Goal: Task Accomplishment & Management: Complete application form

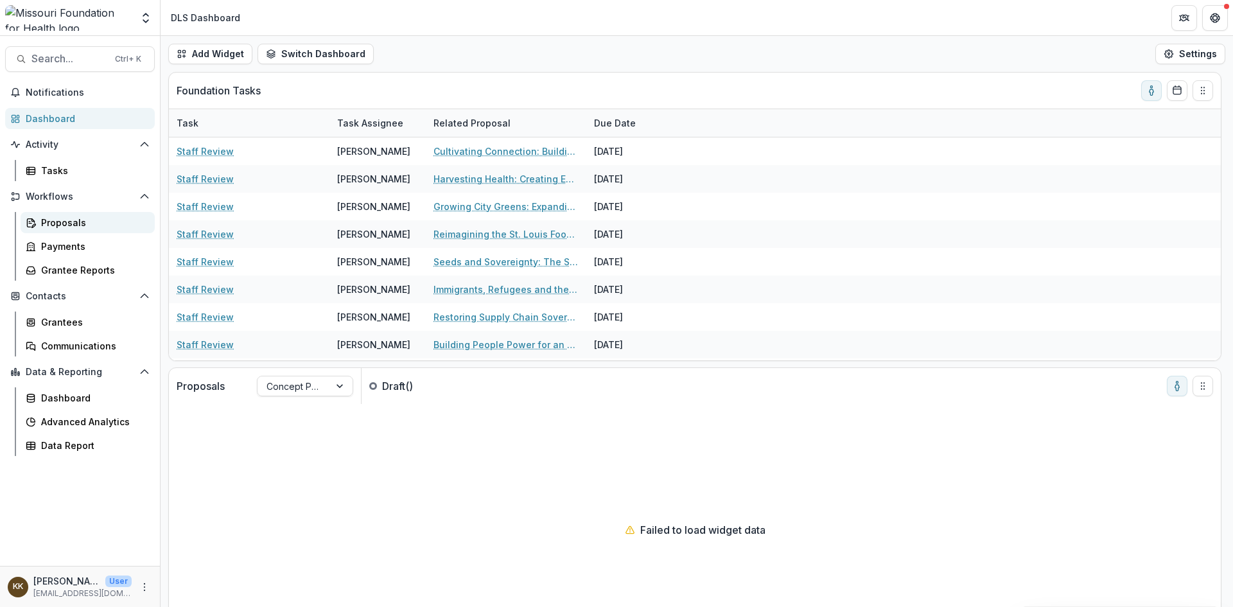
click at [63, 227] on div "Proposals" at bounding box center [92, 222] width 103 height 13
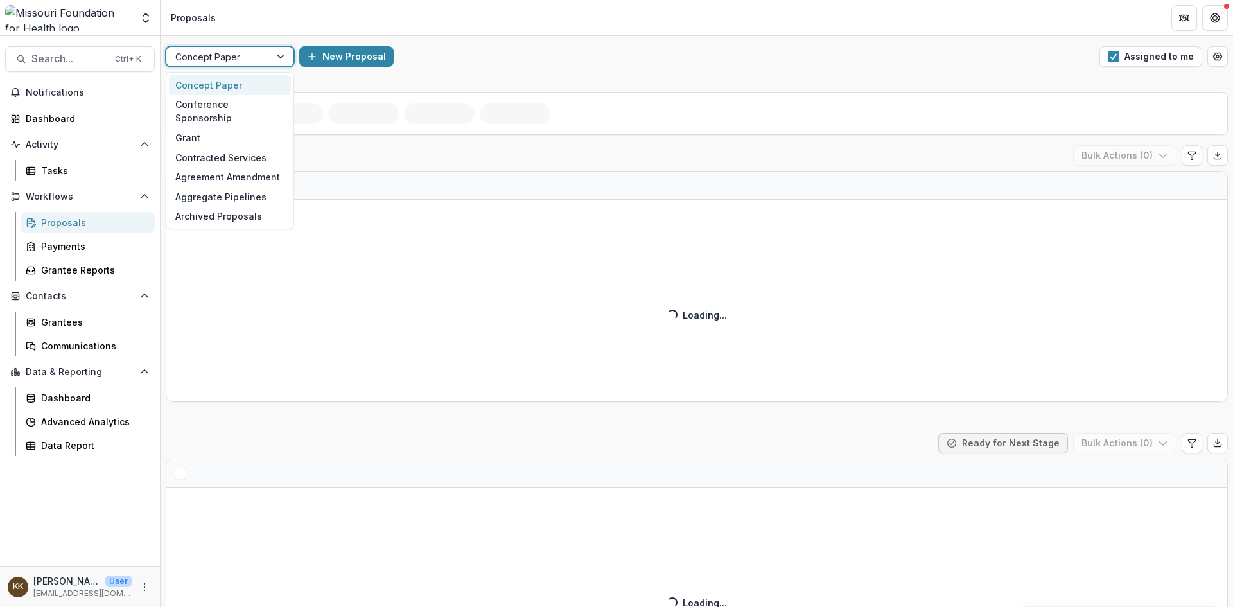
click at [234, 55] on div at bounding box center [218, 57] width 86 height 16
click at [214, 128] on div "Grant" at bounding box center [230, 138] width 122 height 20
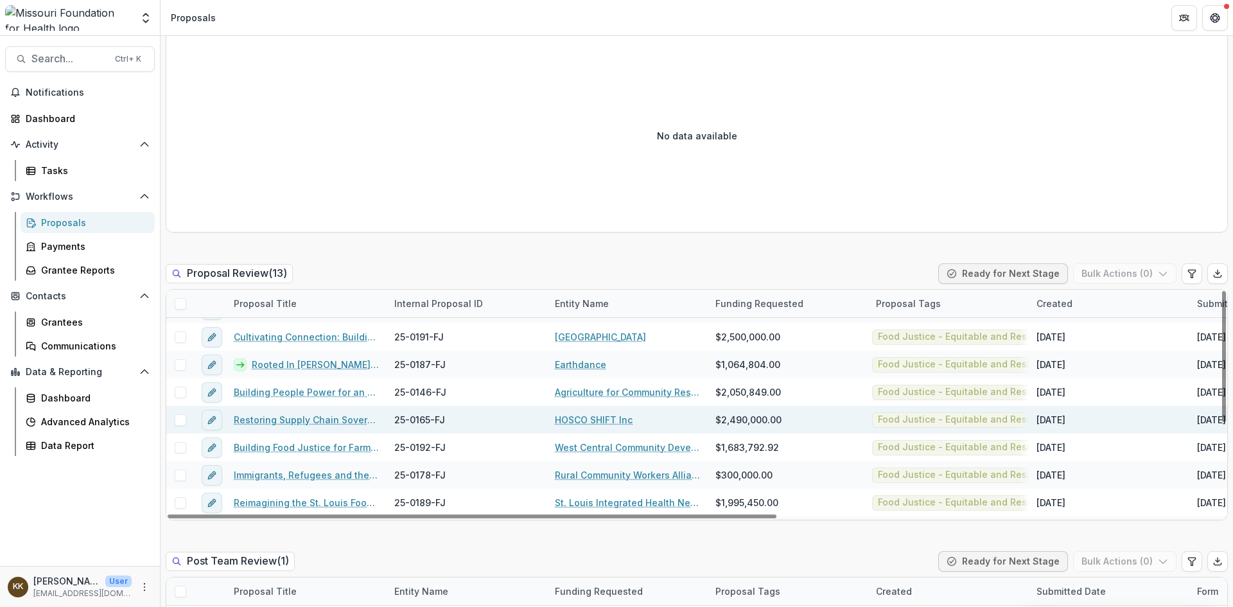
scroll to position [64, 0]
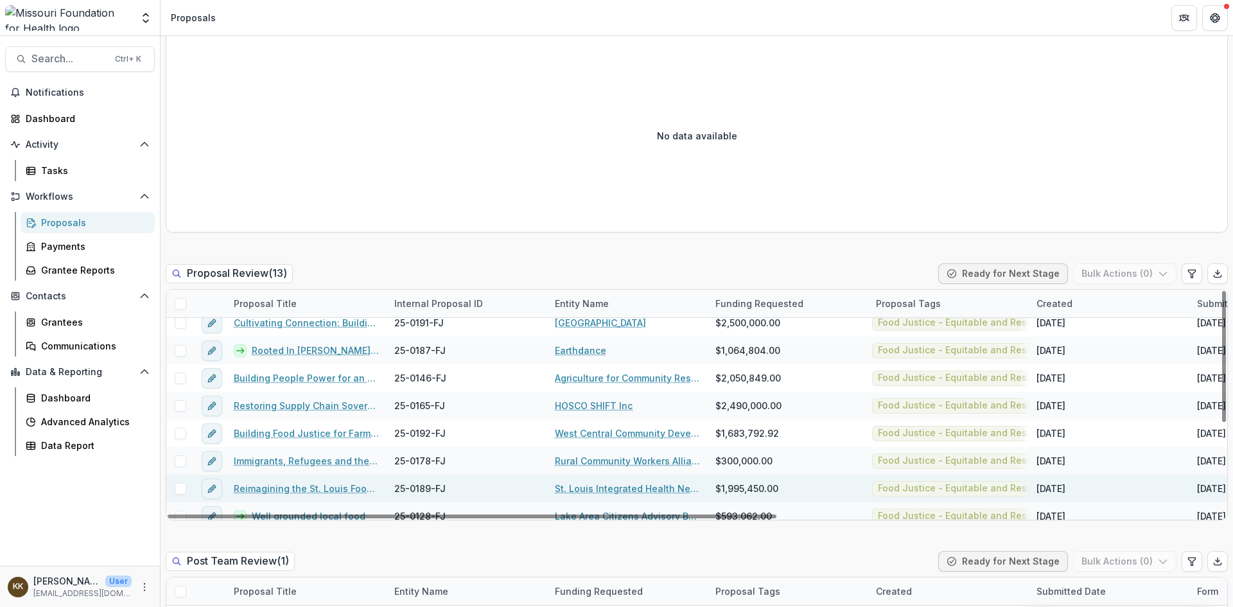
click at [601, 488] on link "St. Louis Integrated Health Network" at bounding box center [627, 488] width 145 height 13
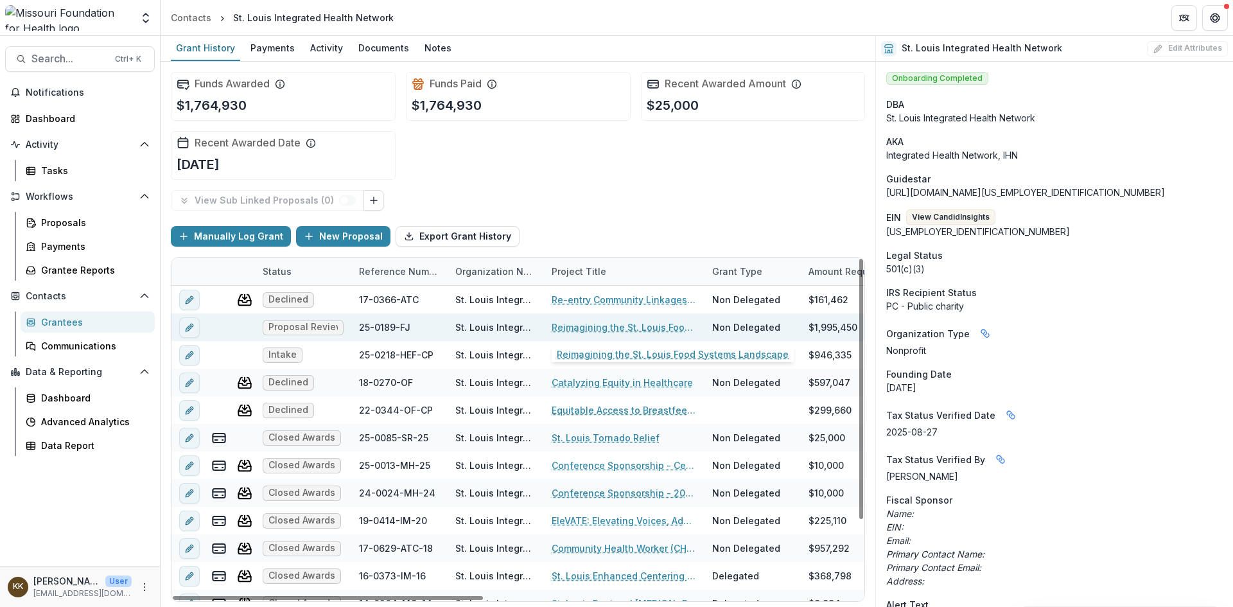
click at [606, 327] on link "Reimagining the St. Louis Food Systems Landscape" at bounding box center [624, 326] width 145 height 13
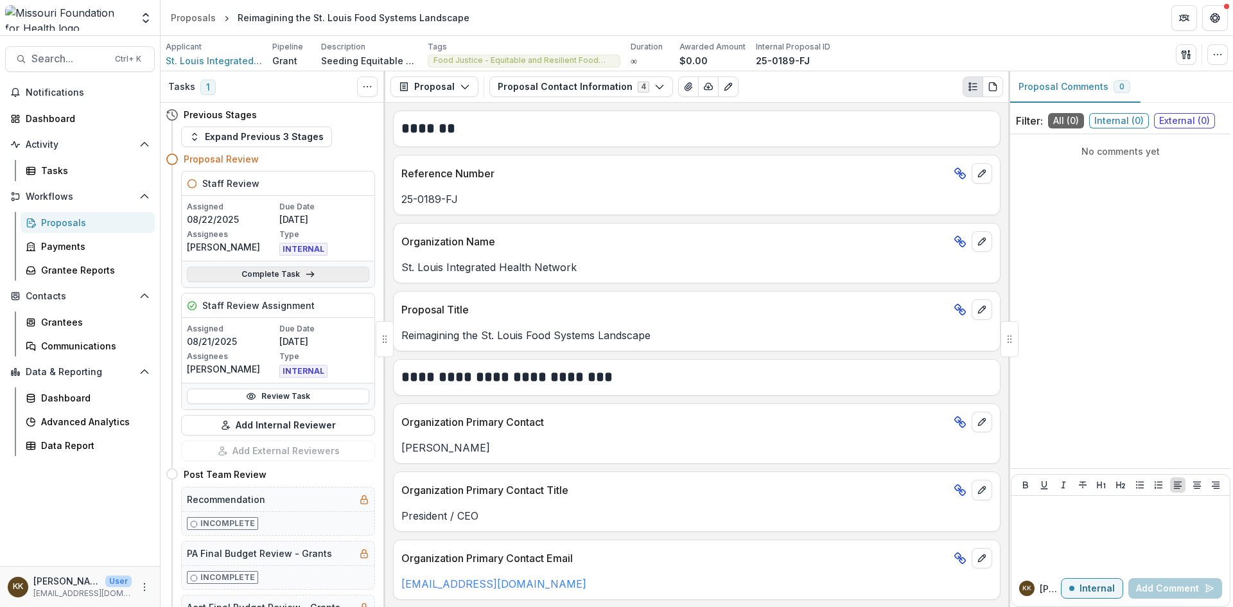
click at [248, 272] on link "Complete Task" at bounding box center [278, 273] width 182 height 15
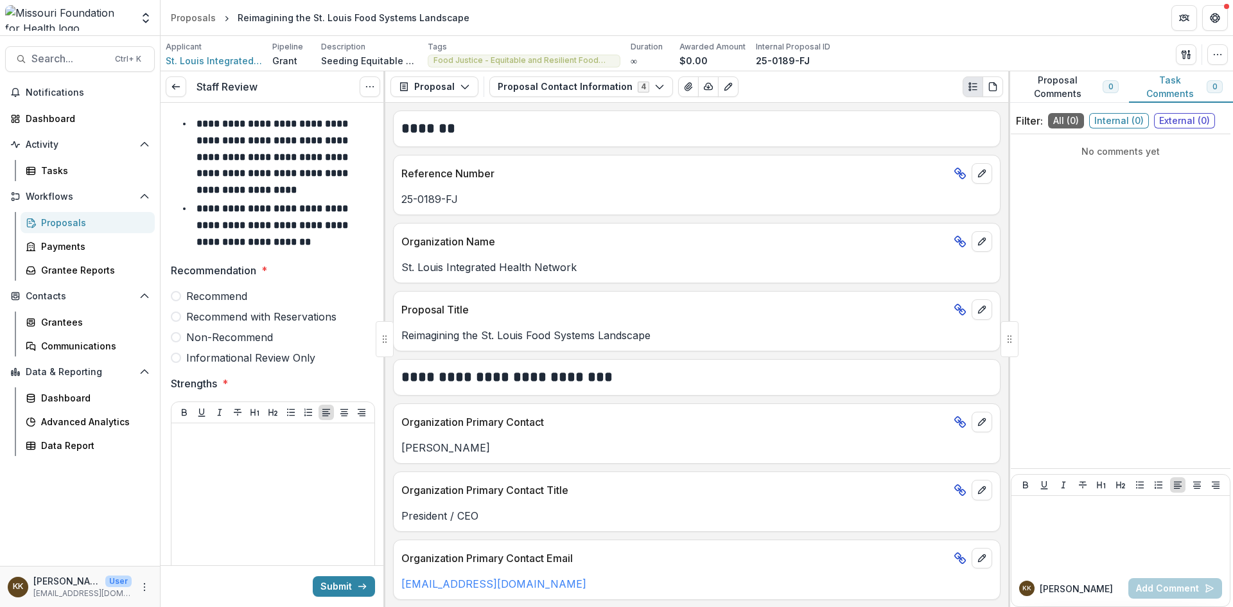
click at [230, 338] on span "Non-Recommend" at bounding box center [229, 336] width 87 height 15
click at [220, 448] on div at bounding box center [273, 524] width 193 height 193
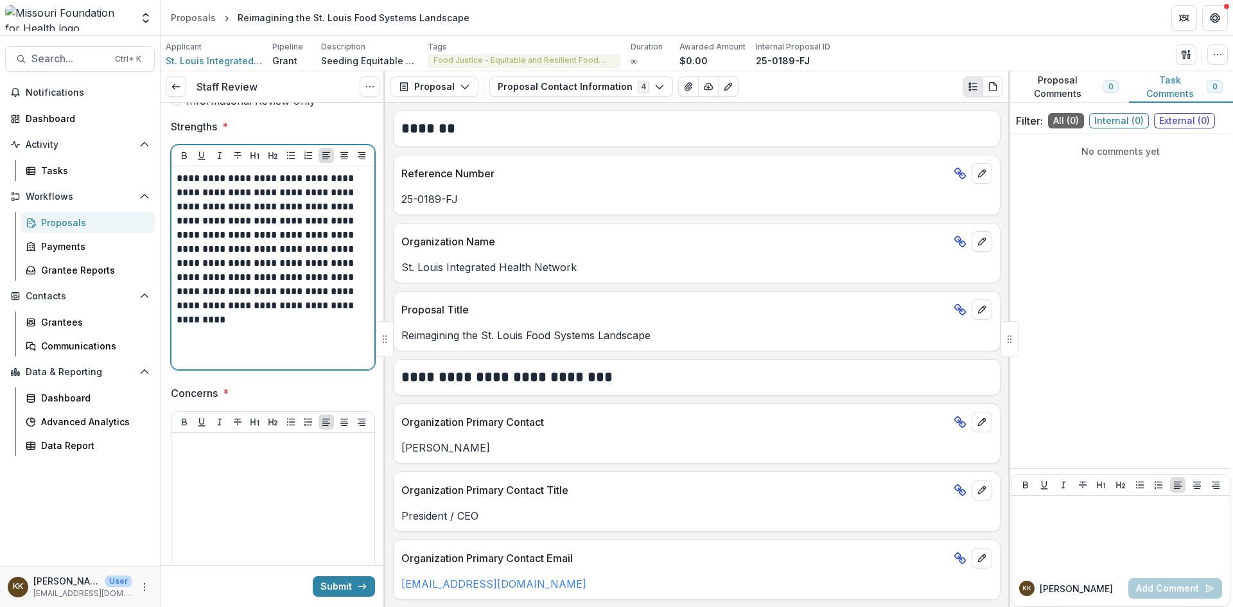
scroll to position [321, 0]
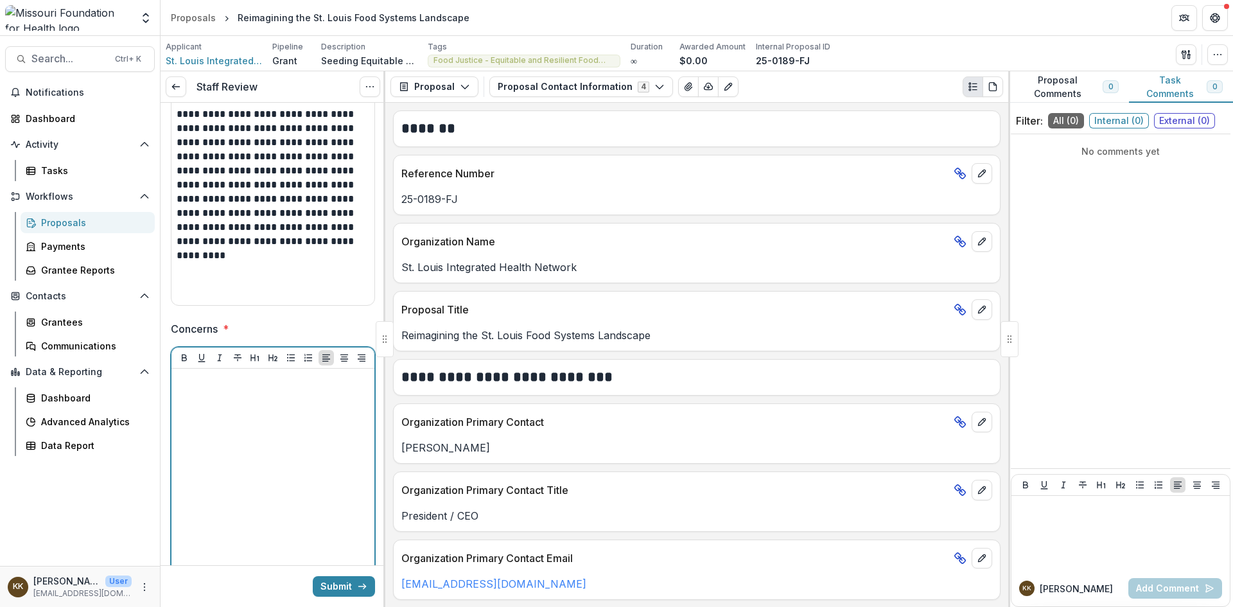
click at [204, 396] on div at bounding box center [273, 470] width 193 height 193
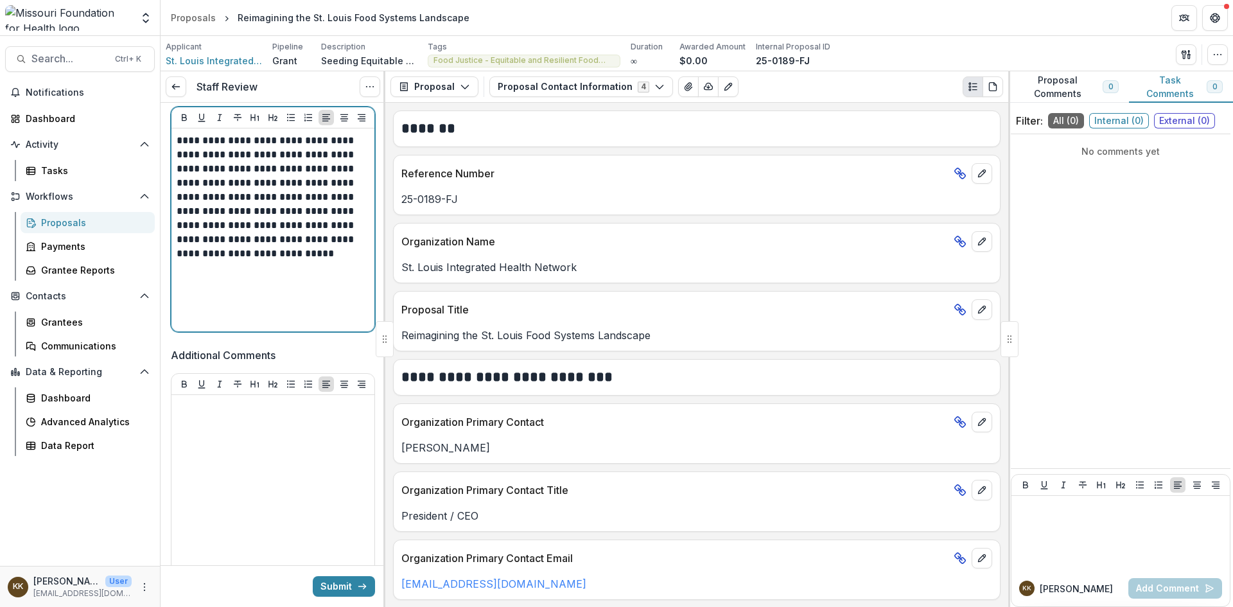
scroll to position [578, 0]
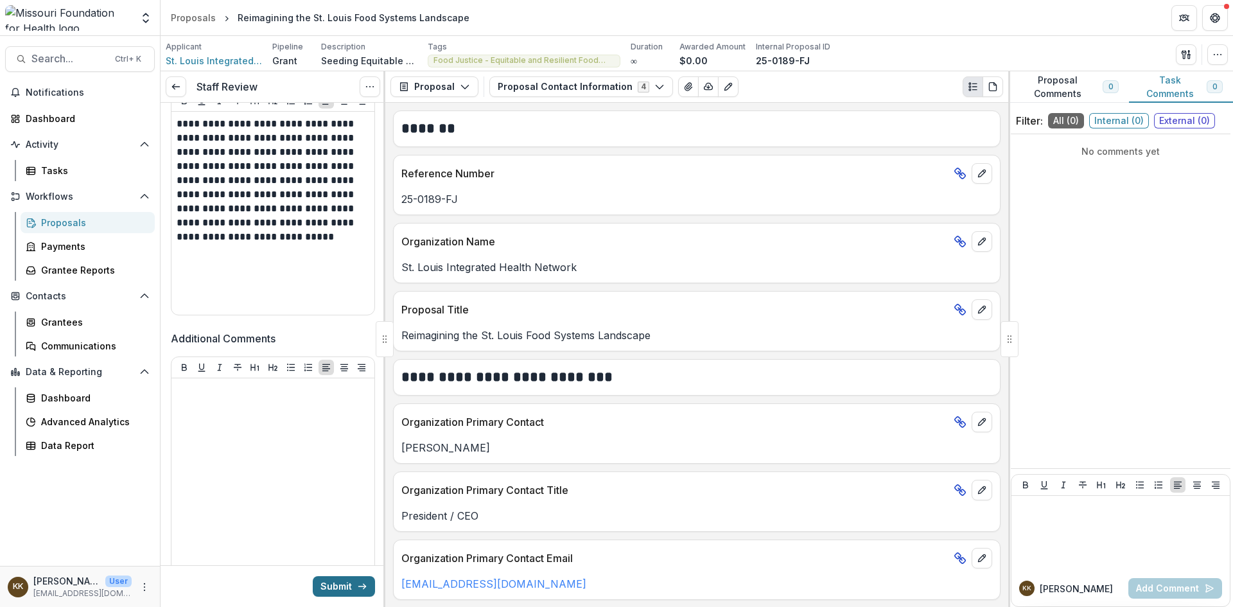
click at [327, 587] on button "Submit" at bounding box center [344, 586] width 62 height 21
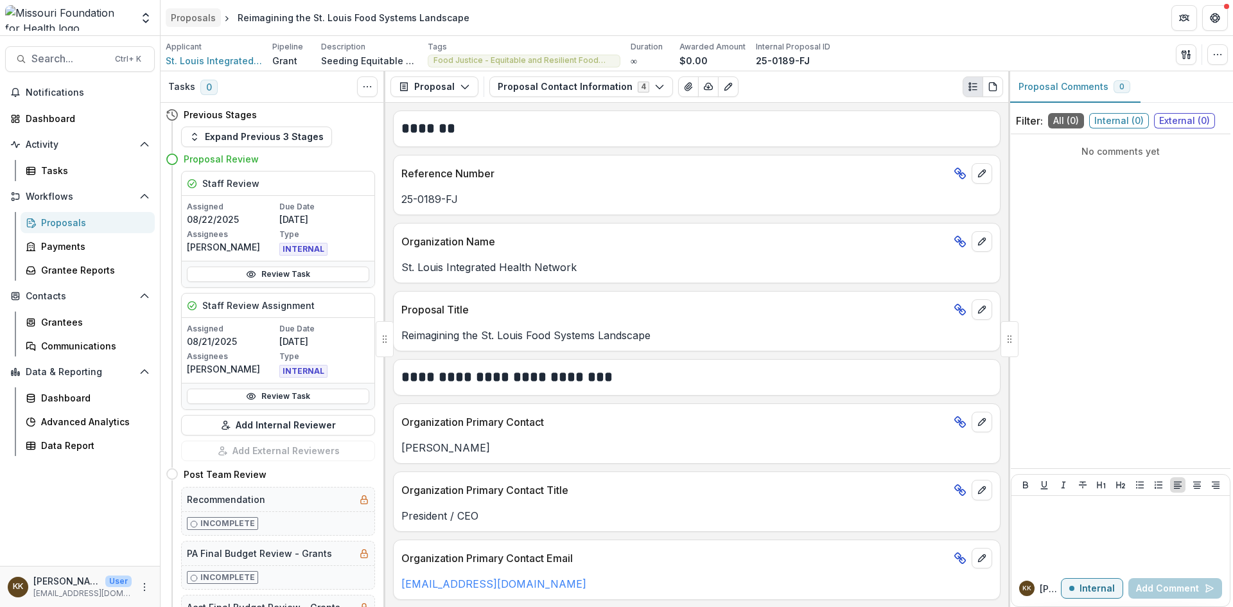
click at [199, 21] on div "Proposals" at bounding box center [193, 17] width 45 height 13
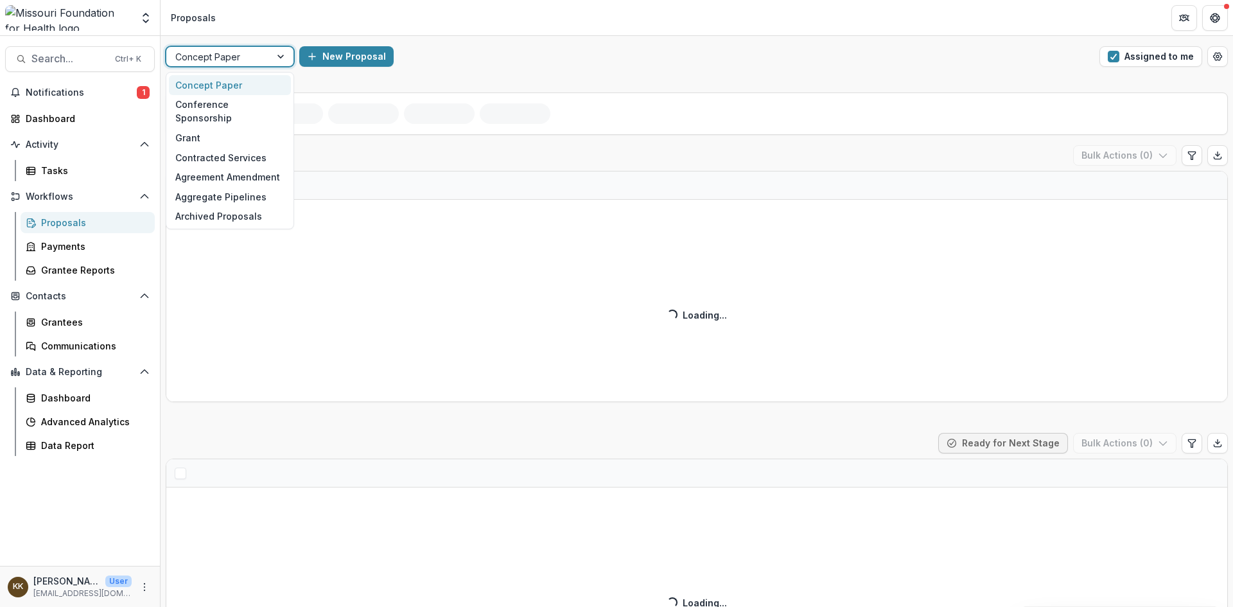
click at [225, 51] on div at bounding box center [218, 57] width 86 height 16
click at [217, 128] on div "Grant" at bounding box center [230, 138] width 122 height 20
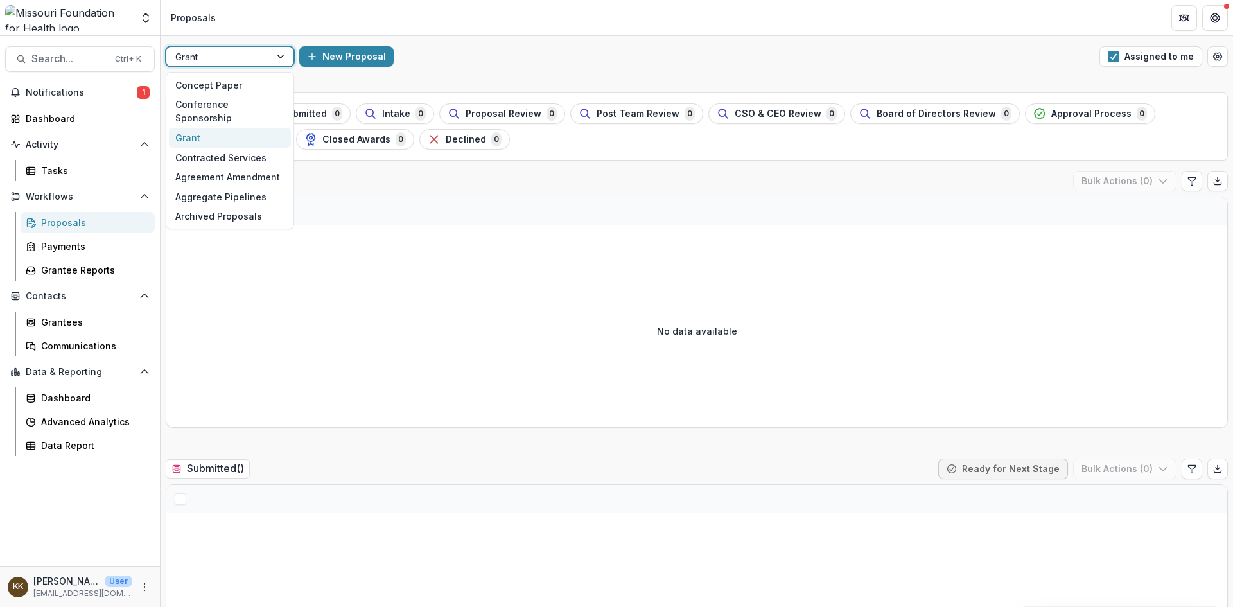
click at [239, 54] on div at bounding box center [218, 57] width 86 height 16
click at [202, 128] on div "Grant" at bounding box center [230, 138] width 122 height 20
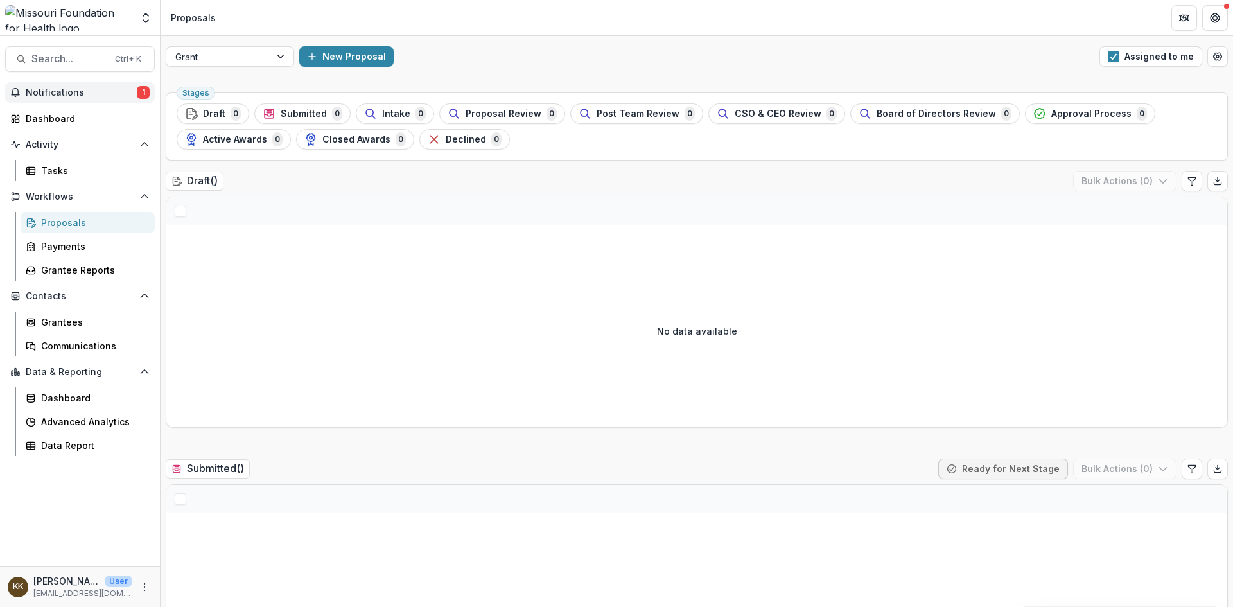
click at [75, 88] on span "Notifications" at bounding box center [81, 92] width 111 height 11
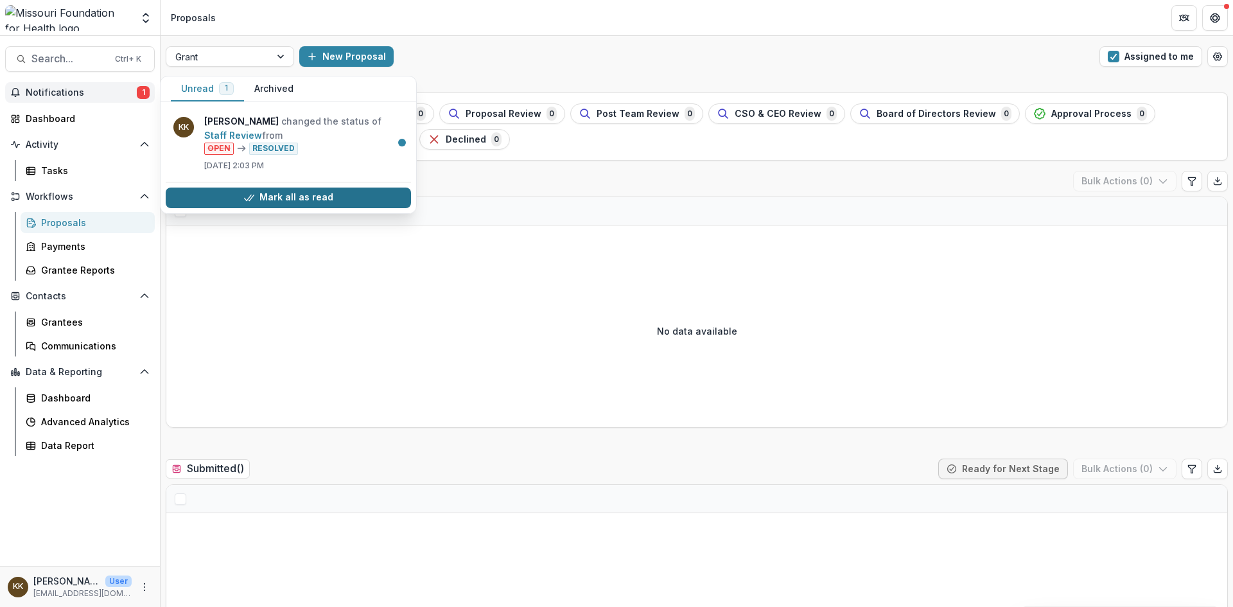
click at [268, 199] on button "Mark all as read" at bounding box center [288, 197] width 245 height 21
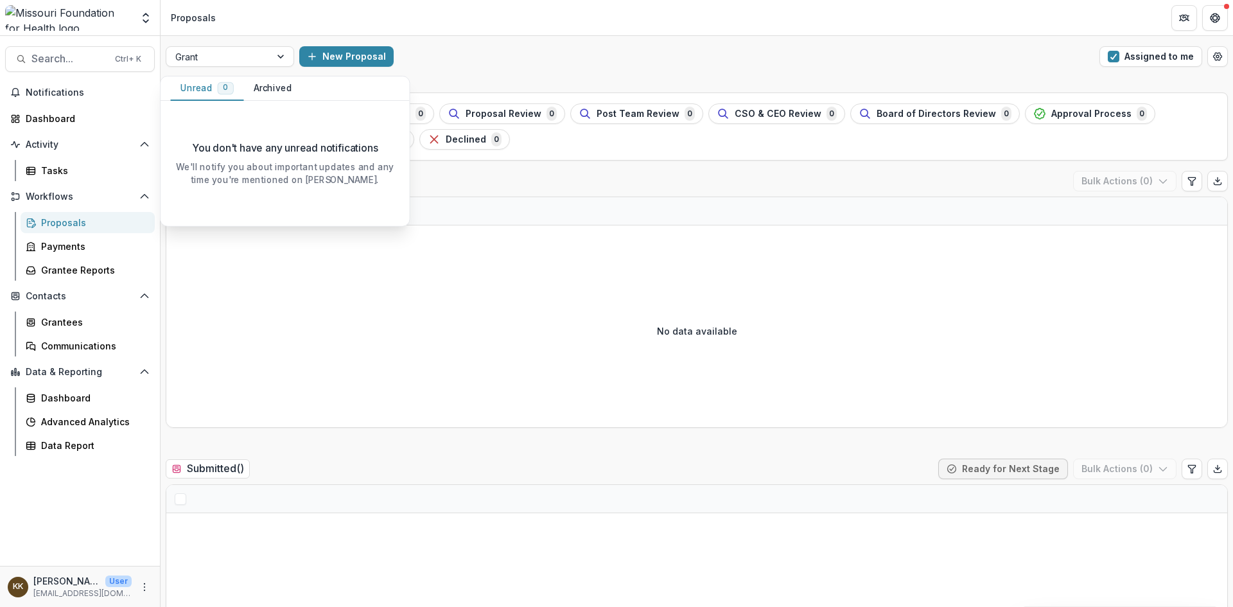
click at [60, 222] on div "Proposals" at bounding box center [92, 222] width 103 height 13
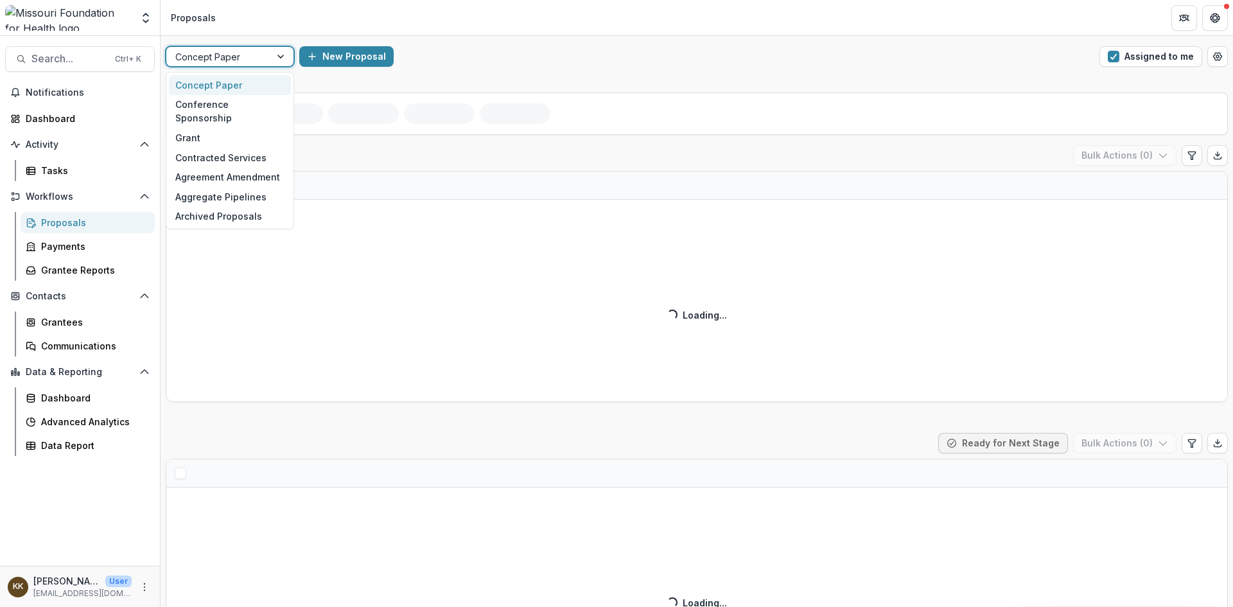
click at [259, 49] on div at bounding box center [218, 57] width 86 height 16
click at [216, 128] on div "Grant" at bounding box center [230, 138] width 122 height 20
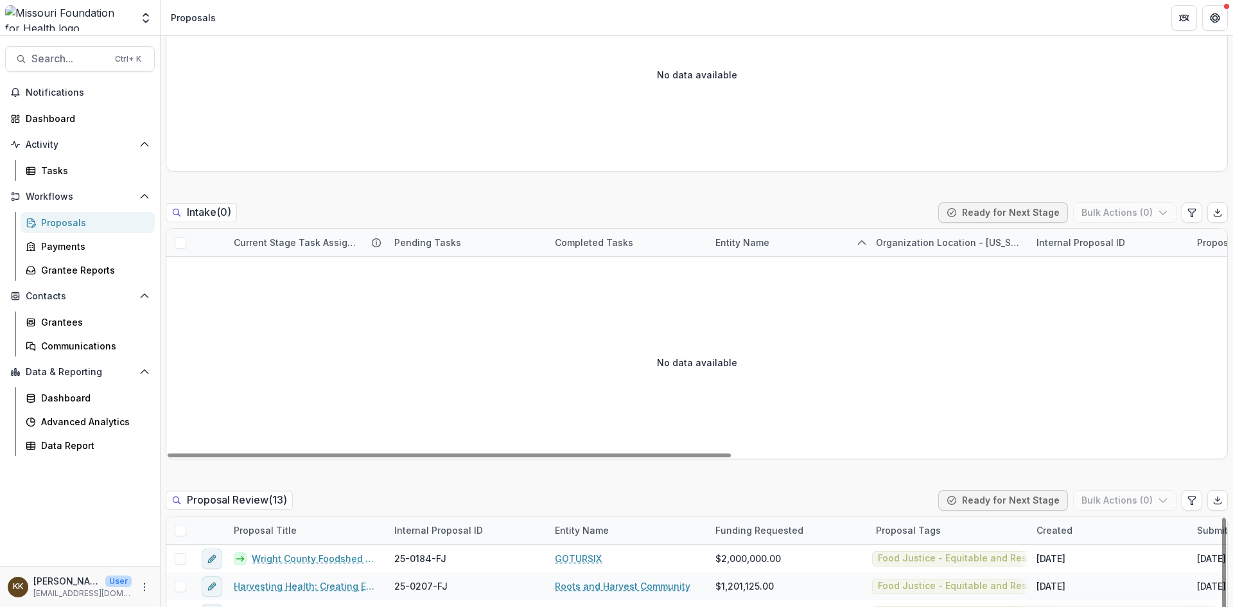
scroll to position [514, 0]
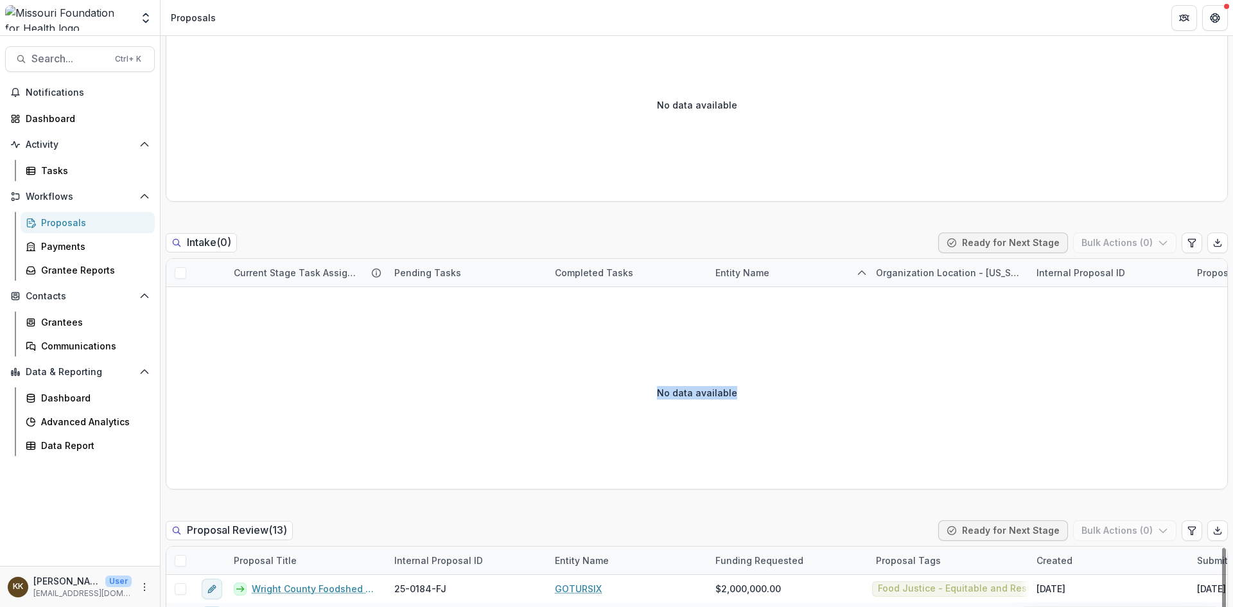
drag, startPoint x: 468, startPoint y: 527, endPoint x: 463, endPoint y: 494, distance: 33.1
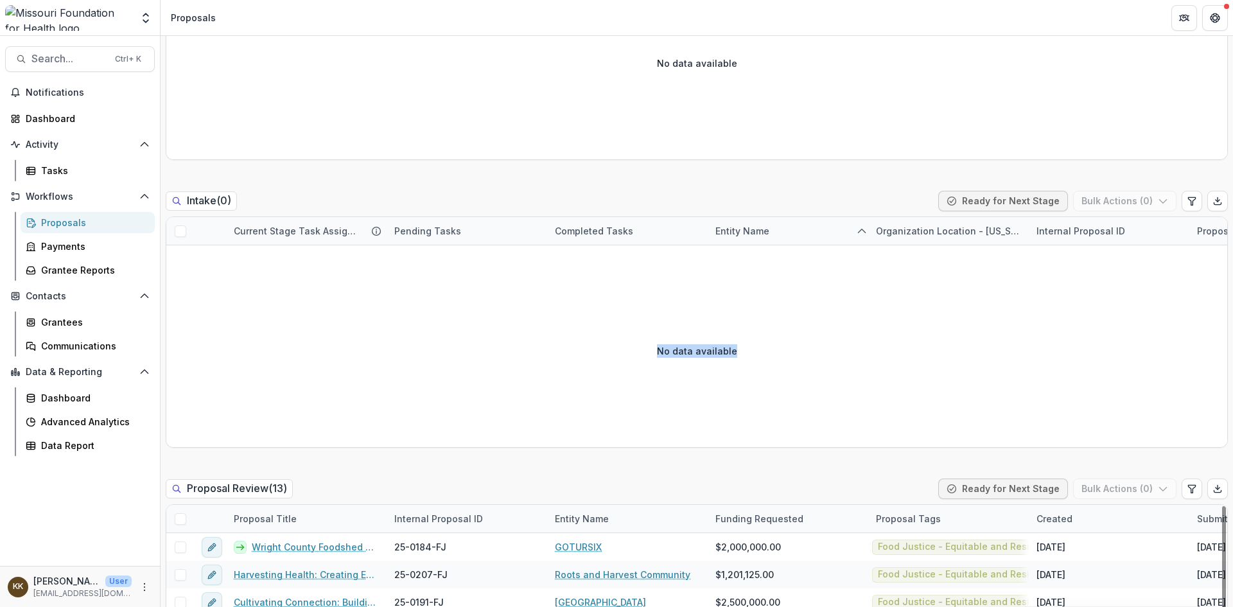
scroll to position [578, 0]
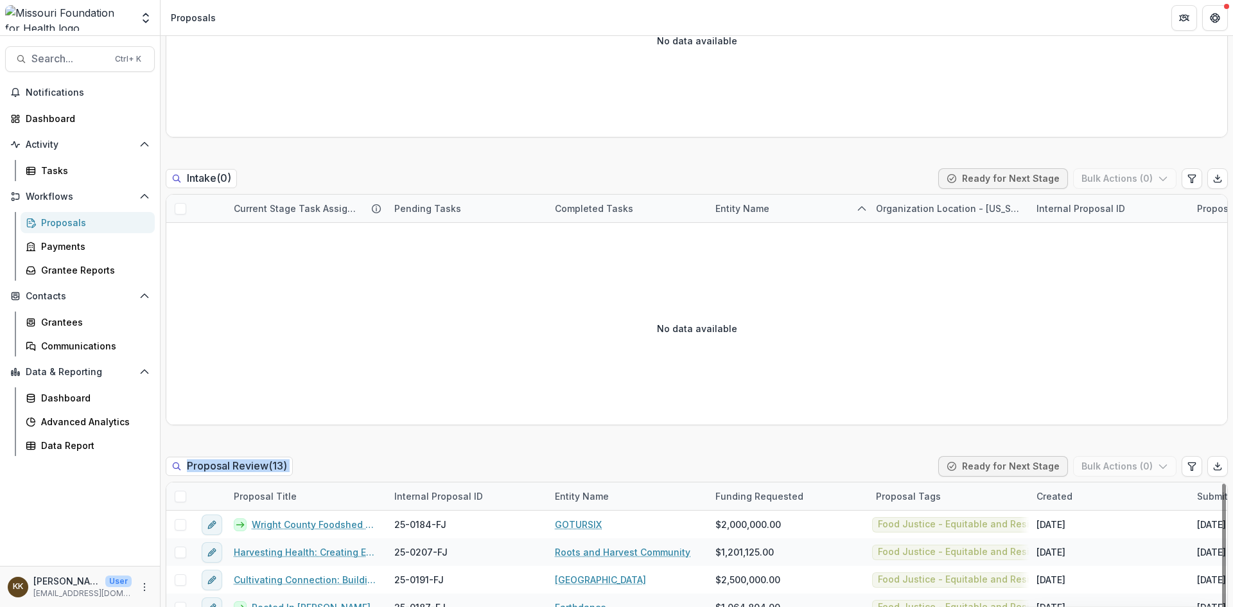
drag, startPoint x: 347, startPoint y: 495, endPoint x: 351, endPoint y: 442, distance: 53.4
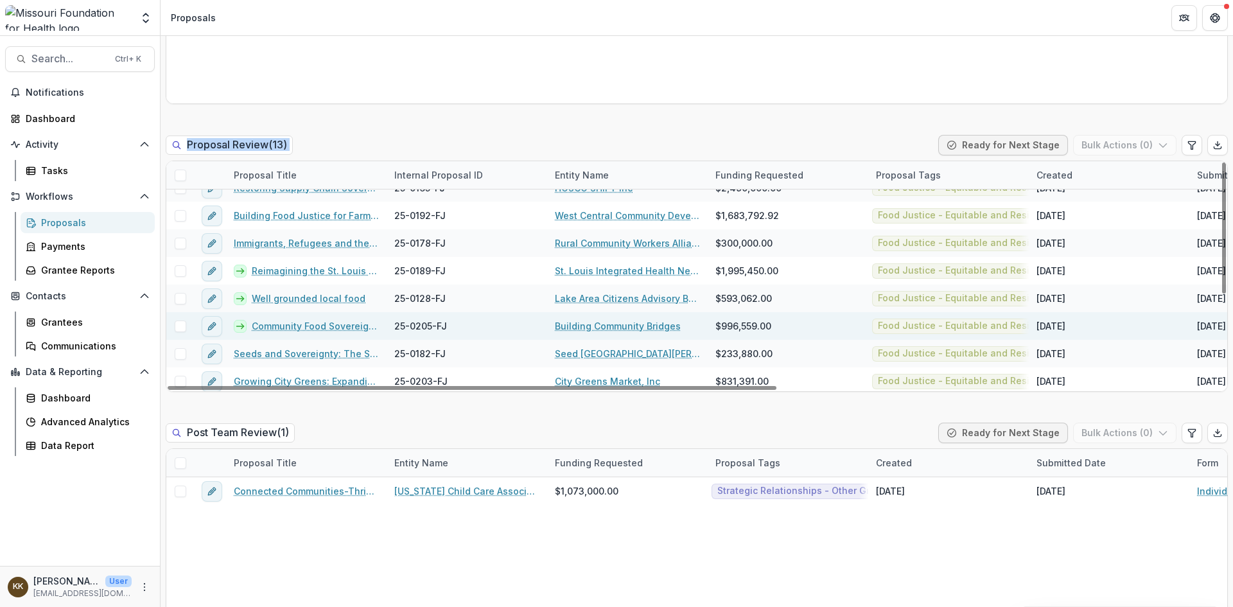
scroll to position [157, 0]
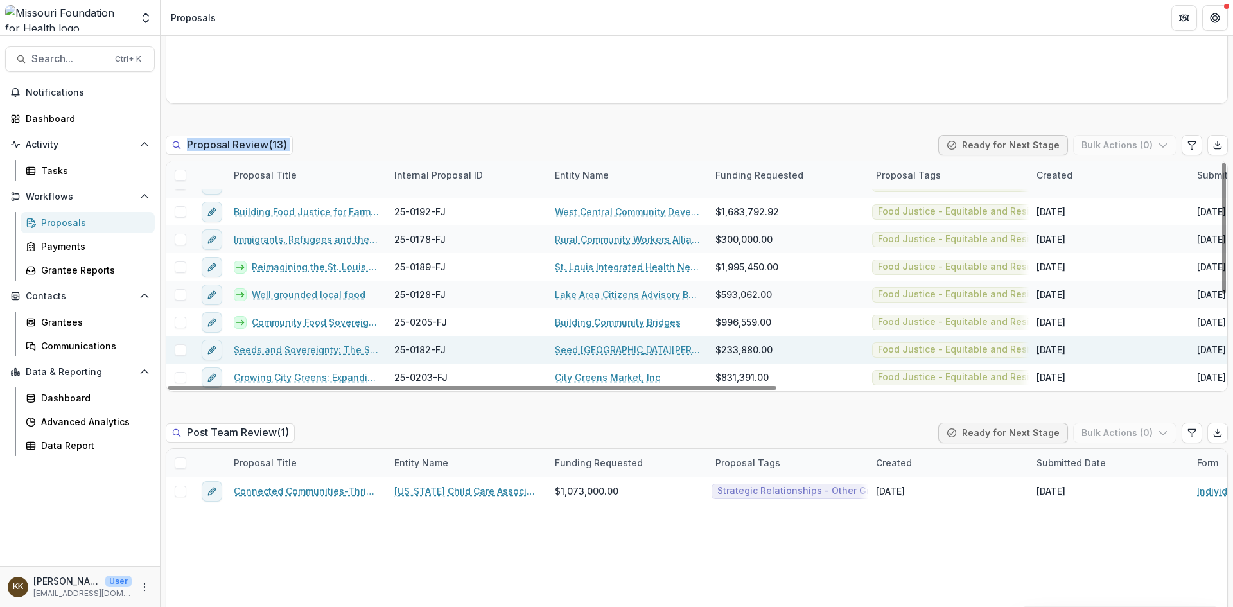
click at [269, 353] on link "Seeds and Sovereignty: The Seed St. Louis Food Demonstration Garden" at bounding box center [306, 349] width 145 height 13
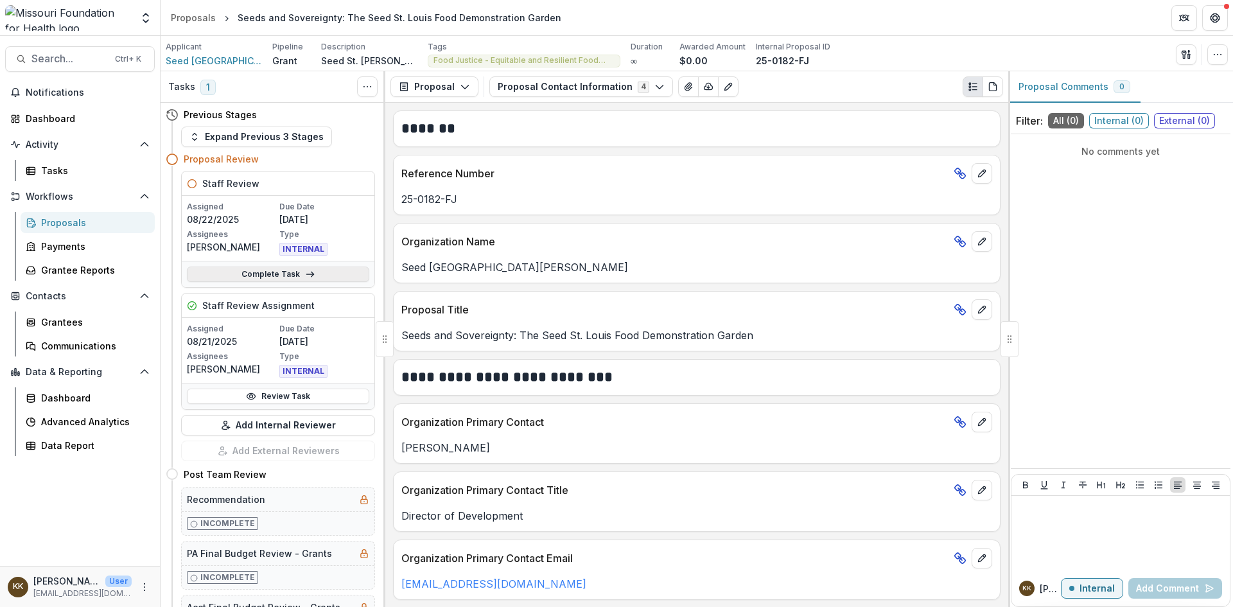
click at [263, 272] on link "Complete Task" at bounding box center [278, 273] width 182 height 15
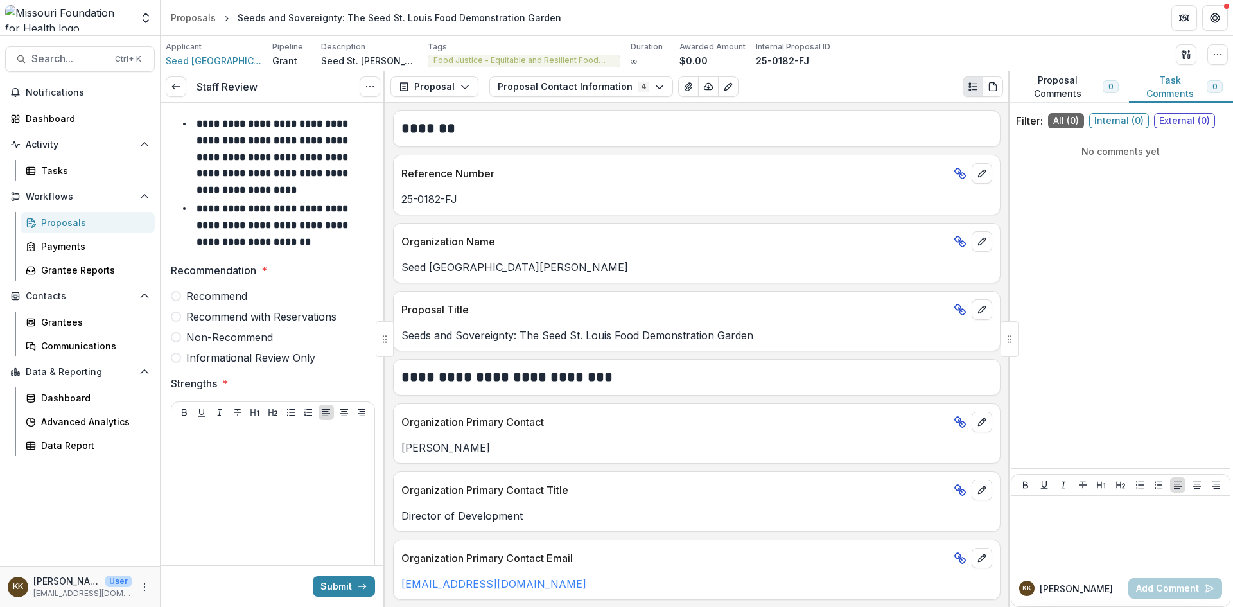
click at [250, 340] on span "Non-Recommend" at bounding box center [229, 336] width 87 height 15
click at [237, 464] on div at bounding box center [273, 524] width 193 height 193
click at [250, 444] on div at bounding box center [273, 524] width 193 height 193
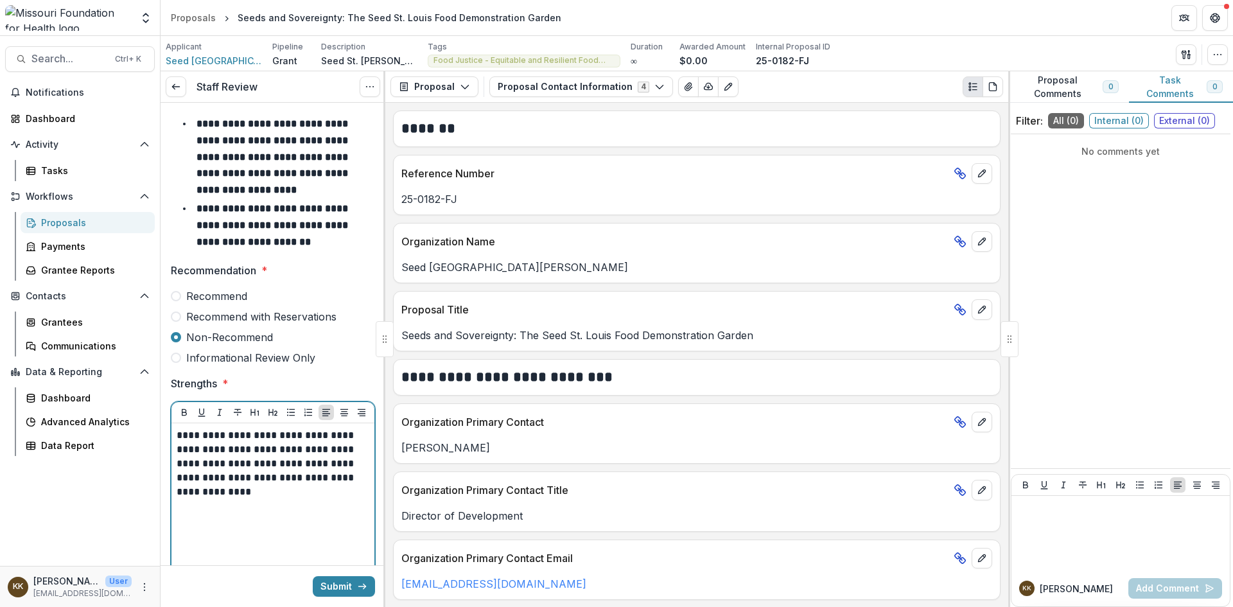
click at [181, 493] on p "**********" at bounding box center [271, 463] width 189 height 71
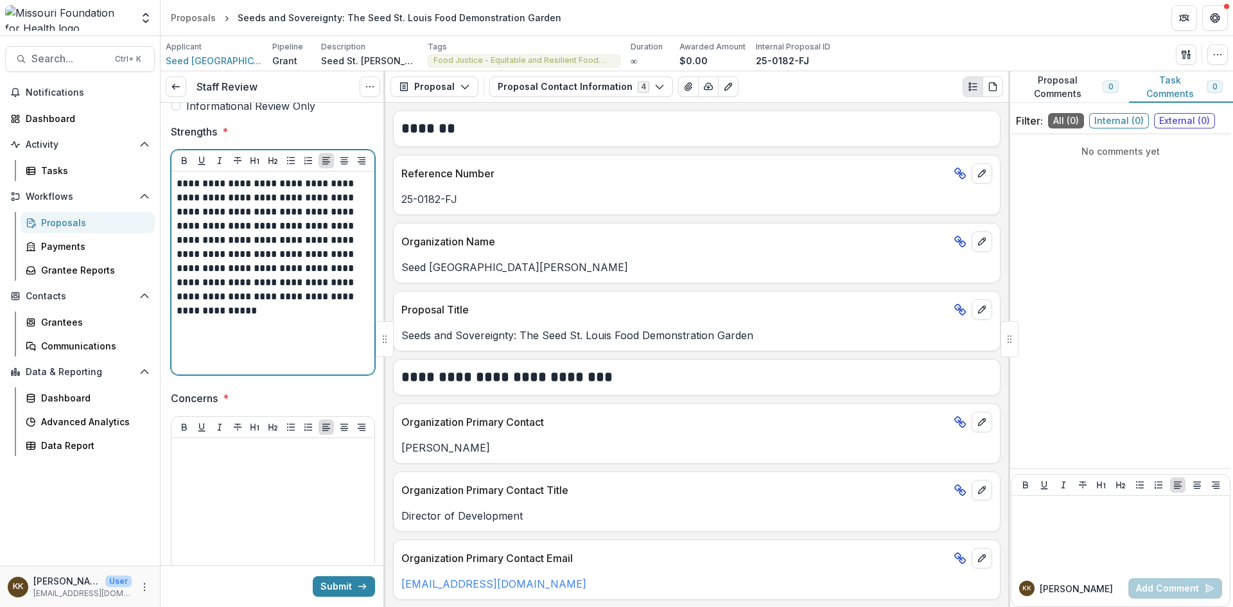
scroll to position [257, 0]
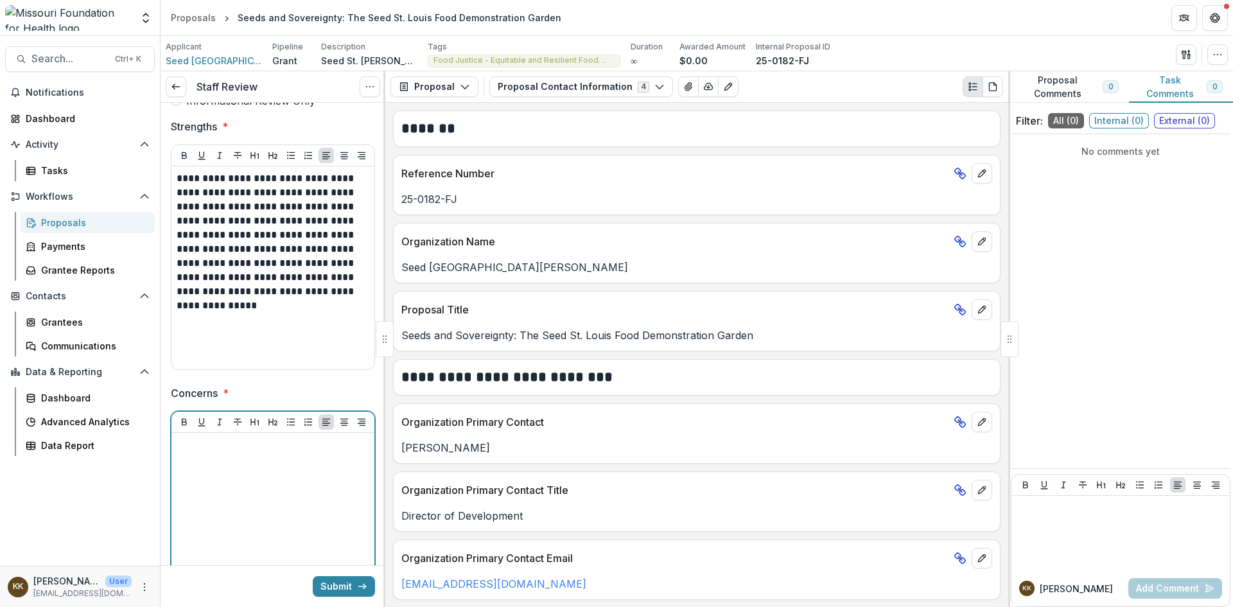
click at [266, 464] on div at bounding box center [273, 534] width 193 height 193
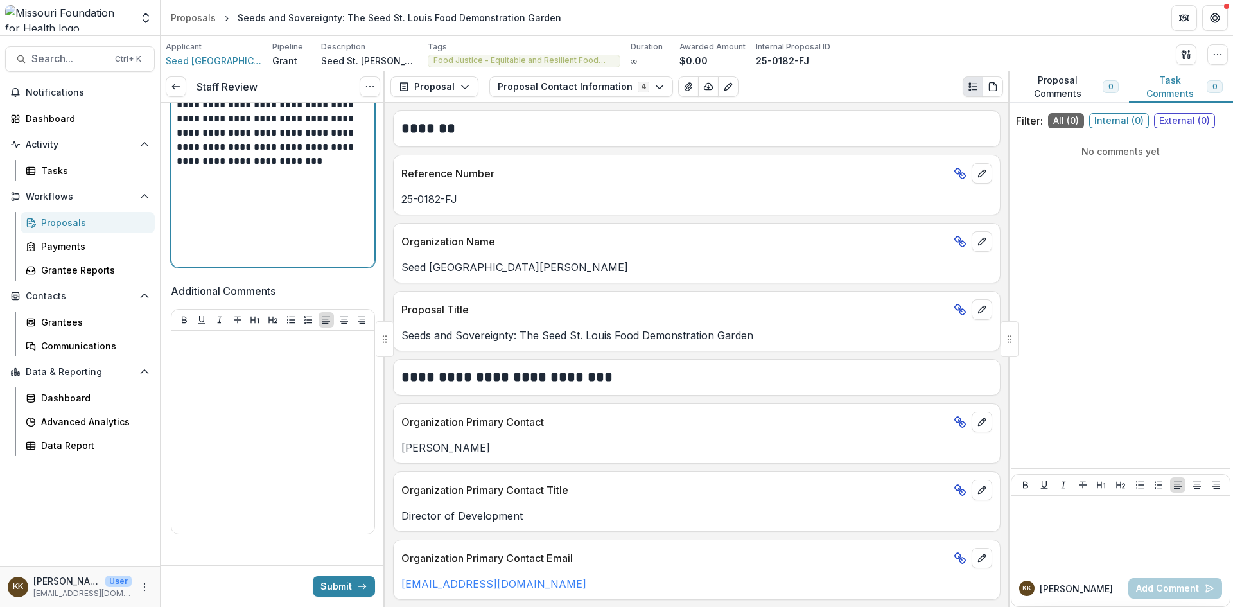
scroll to position [641, 0]
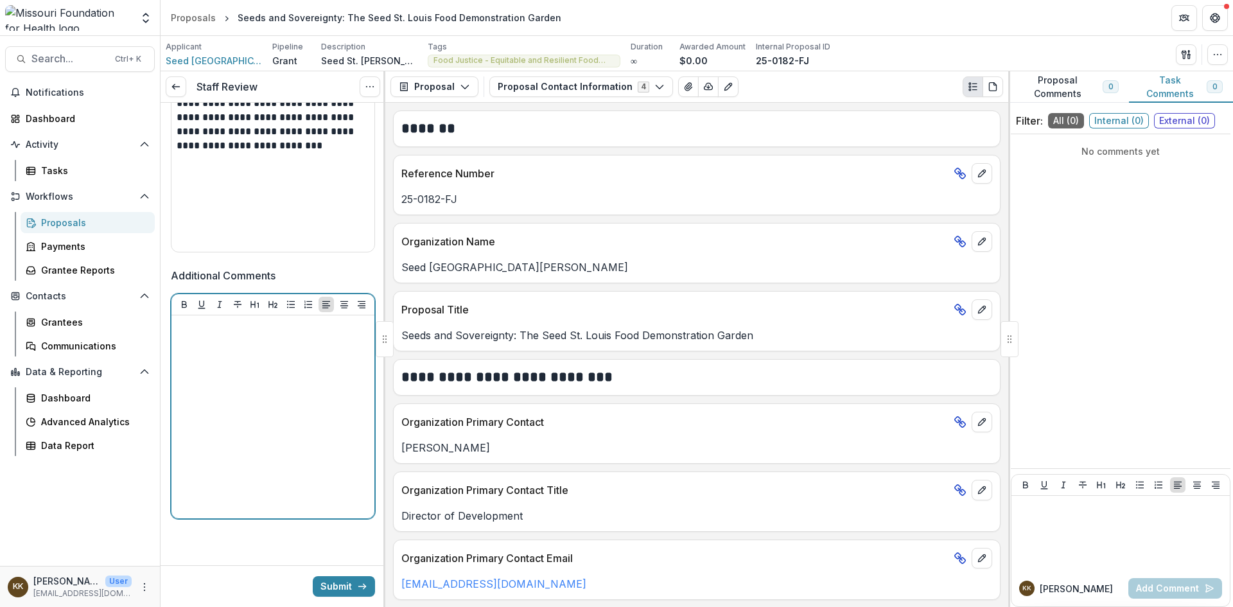
click at [278, 349] on div at bounding box center [273, 416] width 193 height 193
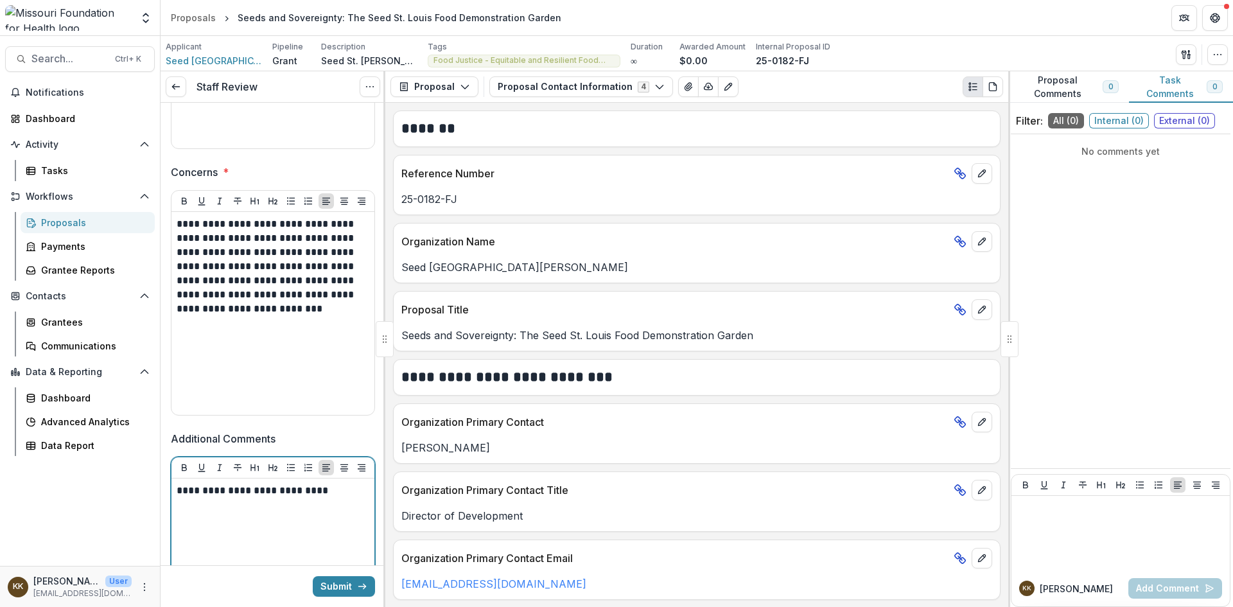
scroll to position [448, 0]
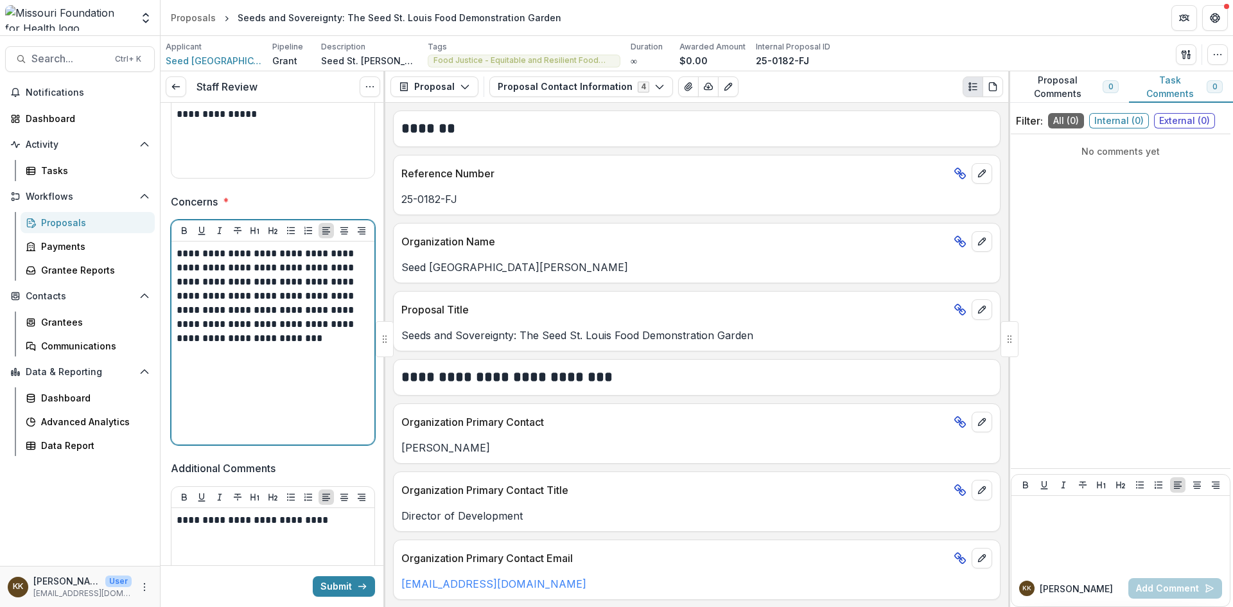
drag, startPoint x: 310, startPoint y: 269, endPoint x: 315, endPoint y: 302, distance: 33.1
click at [311, 278] on p "**********" at bounding box center [271, 296] width 189 height 99
click at [259, 409] on div "**********" at bounding box center [273, 343] width 193 height 193
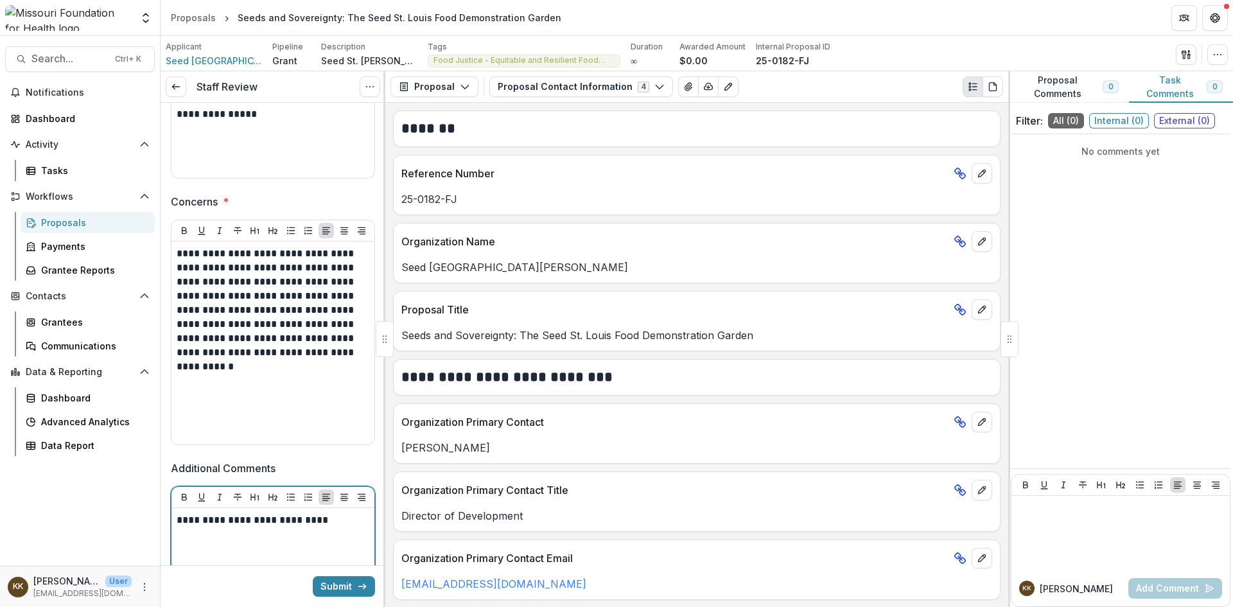
click at [336, 523] on p "**********" at bounding box center [271, 520] width 189 height 14
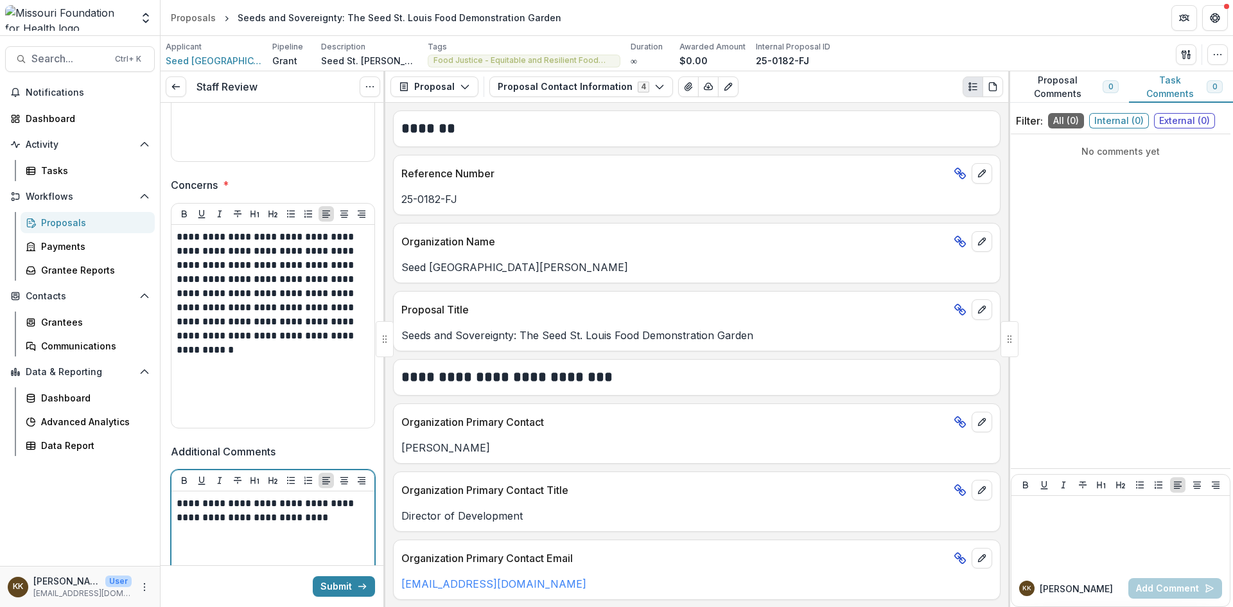
scroll to position [512, 0]
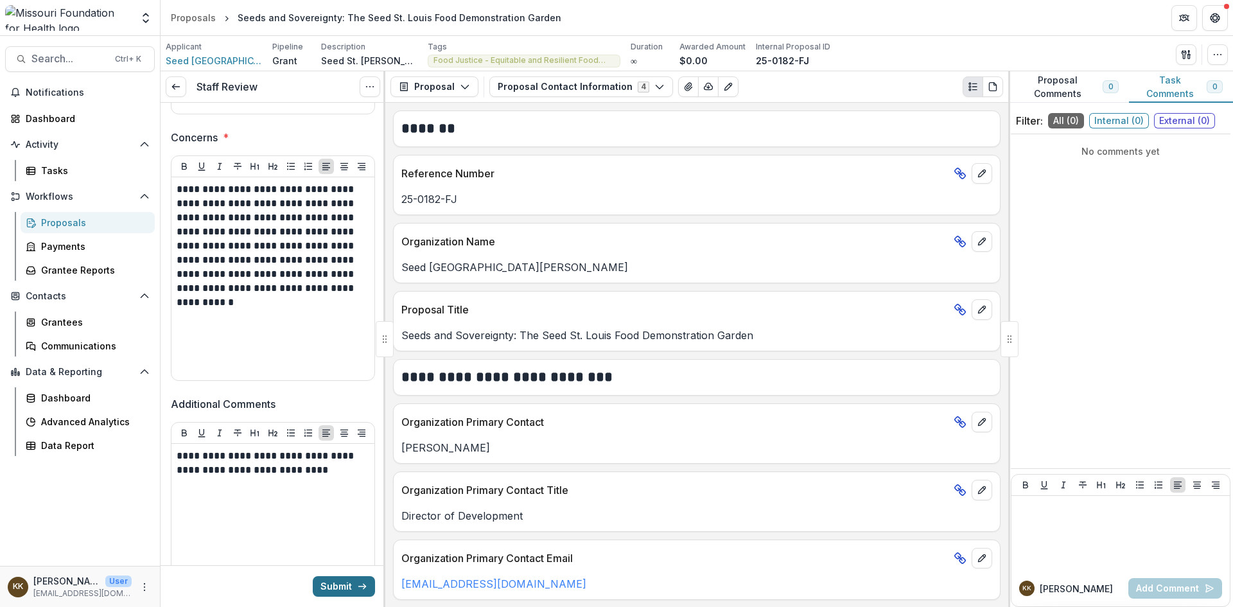
click at [338, 585] on button "Submit" at bounding box center [344, 586] width 62 height 21
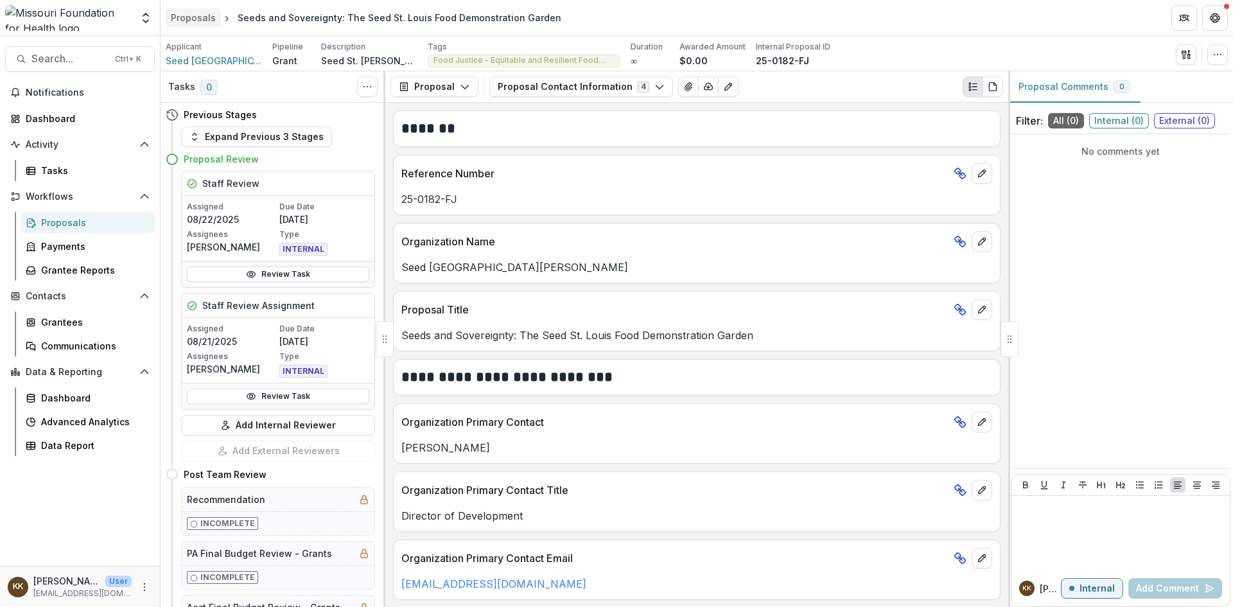
click at [197, 21] on div "Proposals" at bounding box center [193, 17] width 45 height 13
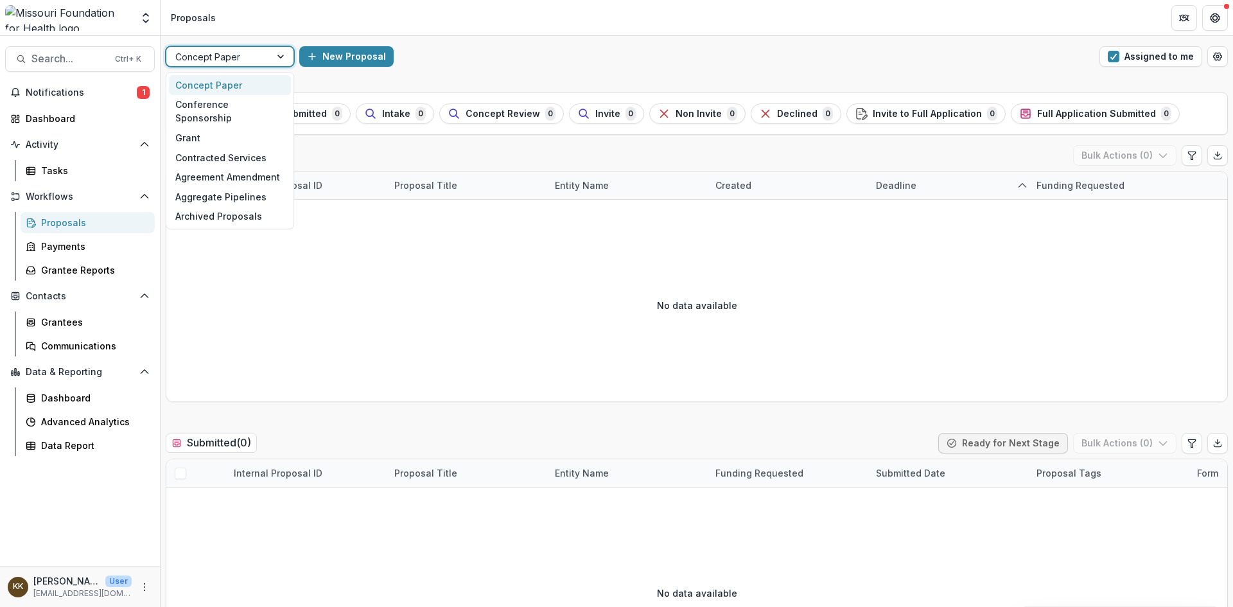
click at [225, 63] on div at bounding box center [218, 57] width 86 height 16
click at [203, 128] on div "Grant" at bounding box center [230, 138] width 122 height 20
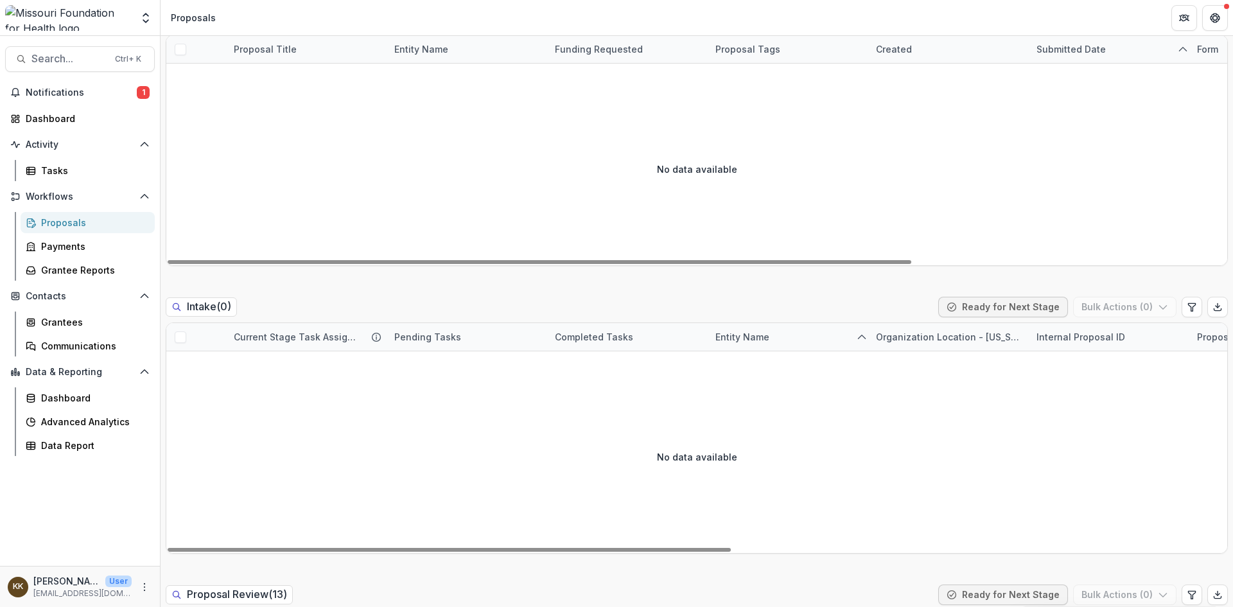
scroll to position [771, 0]
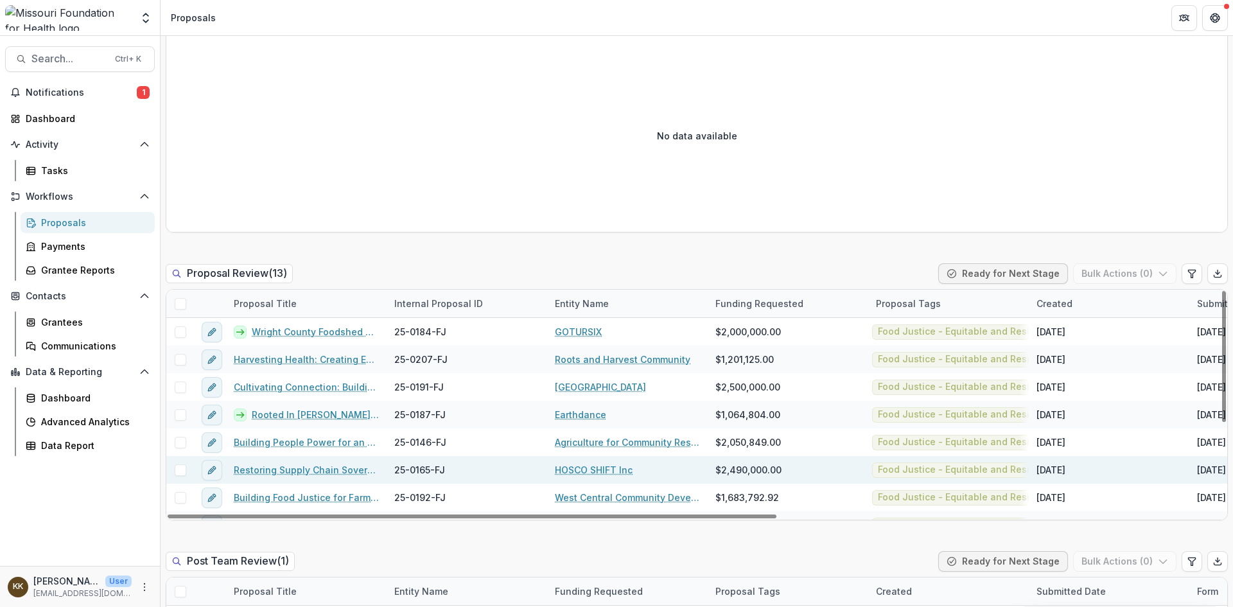
click at [288, 473] on link "Restoring Supply Chain Sovereignty, Food Justice, and Intergenerational Wealth …" at bounding box center [306, 469] width 145 height 13
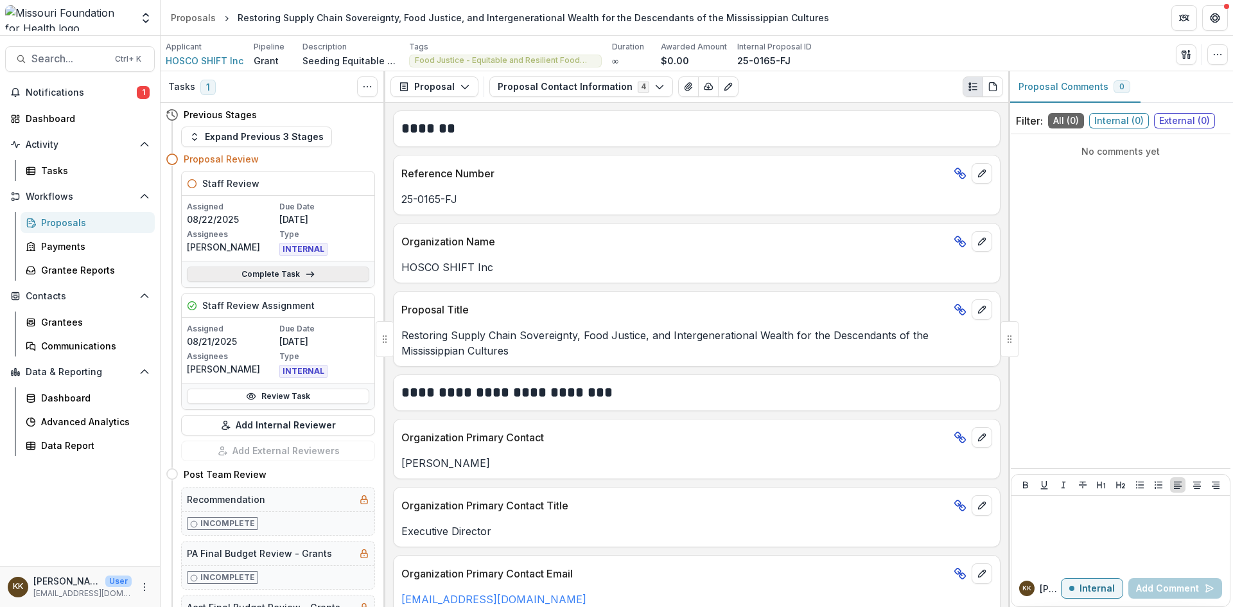
click at [266, 272] on link "Complete Task" at bounding box center [278, 273] width 182 height 15
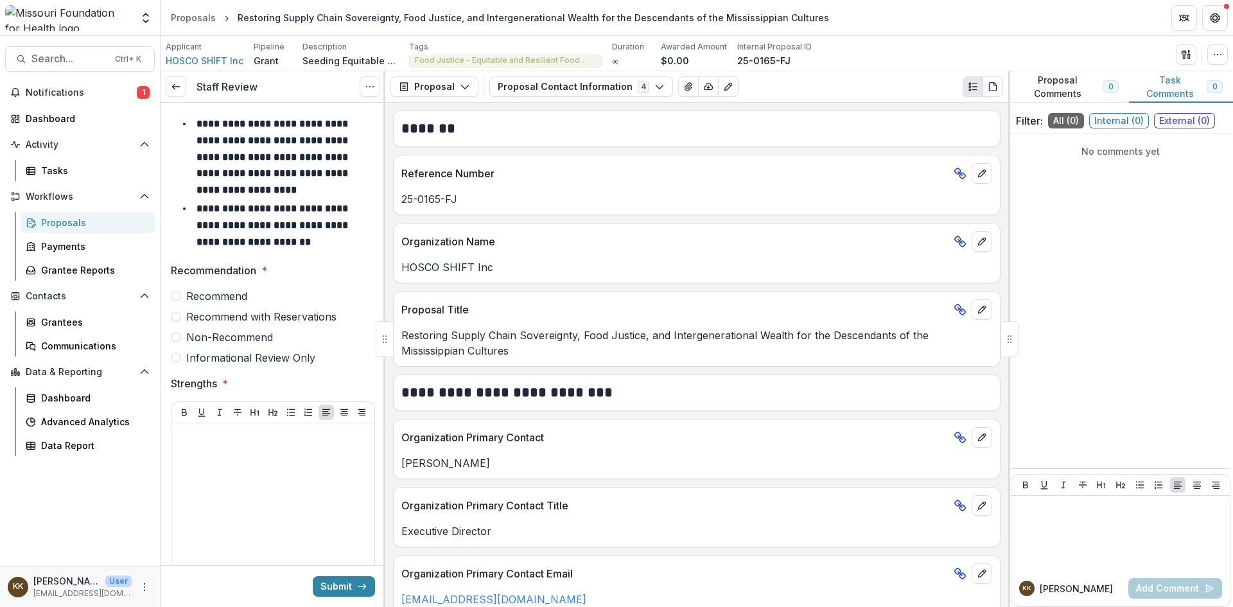
click at [211, 342] on span "Non-Recommend" at bounding box center [229, 336] width 87 height 15
click at [225, 448] on div at bounding box center [273, 524] width 193 height 193
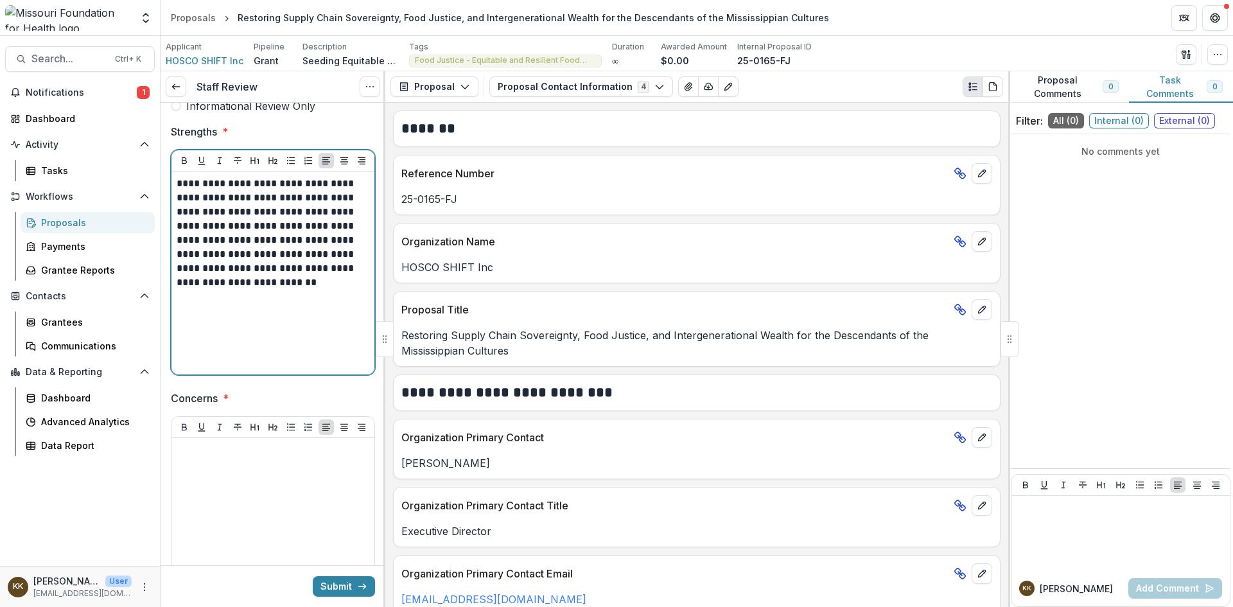
scroll to position [257, 0]
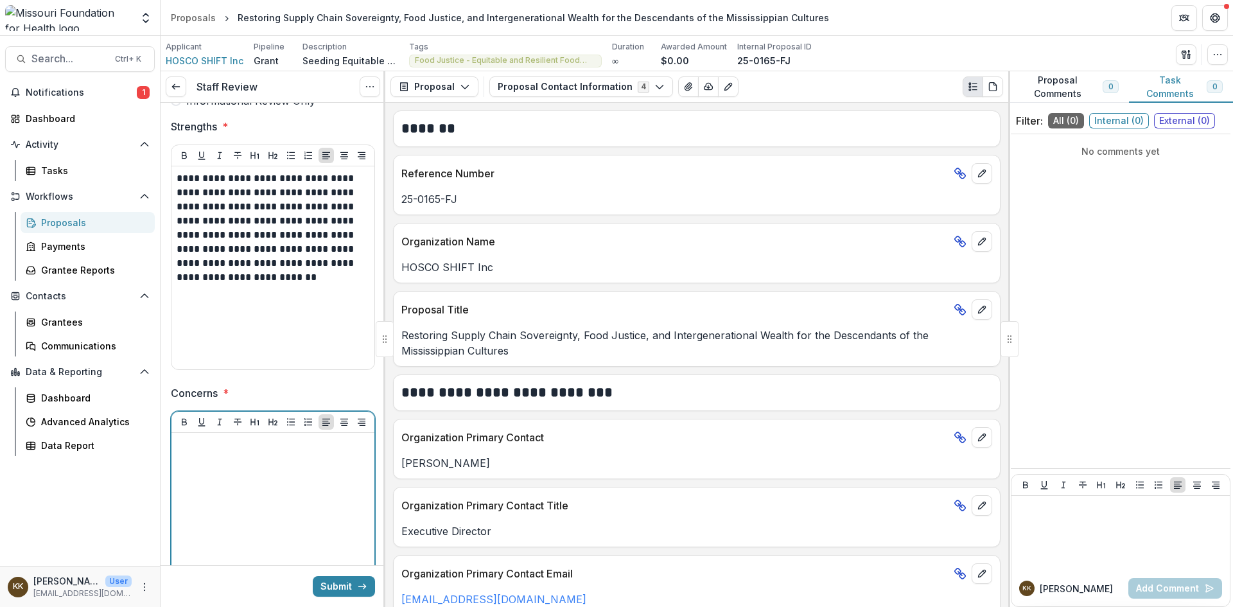
click at [240, 452] on p at bounding box center [273, 445] width 193 height 14
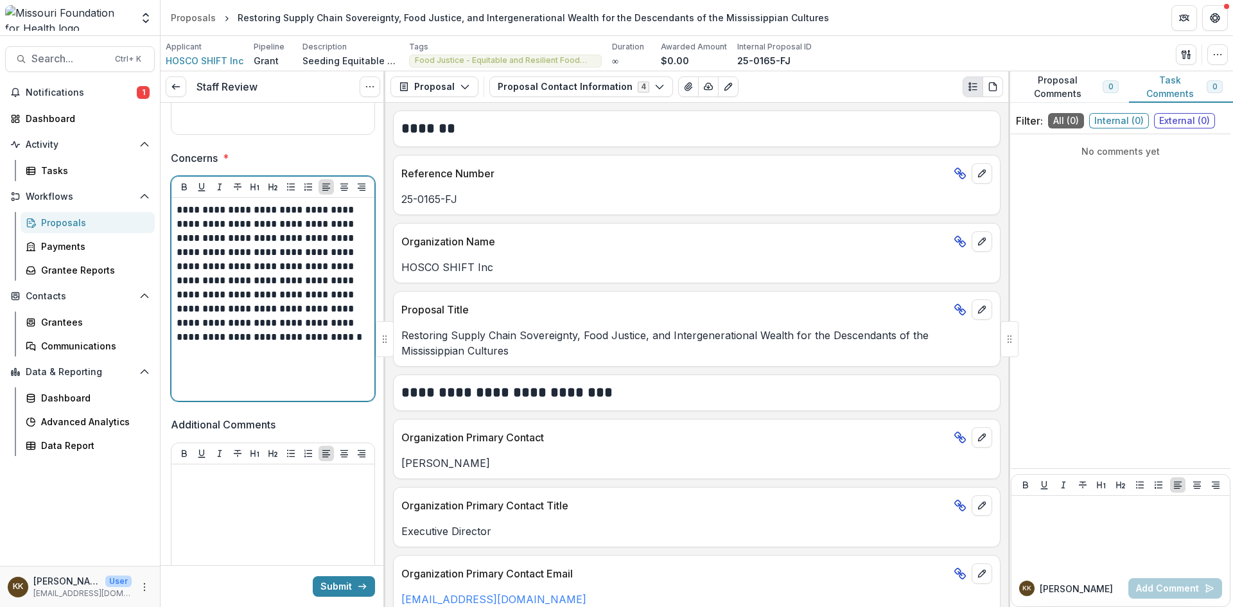
scroll to position [514, 0]
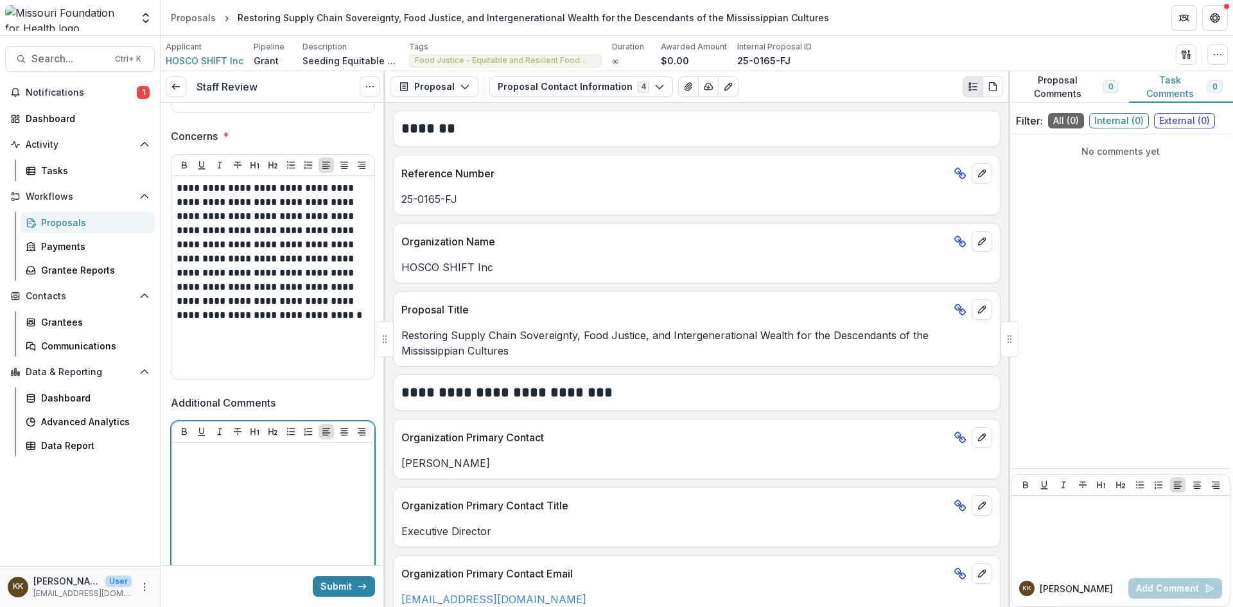
click at [261, 463] on div at bounding box center [273, 544] width 193 height 193
click at [325, 584] on button "Submit" at bounding box center [344, 586] width 62 height 21
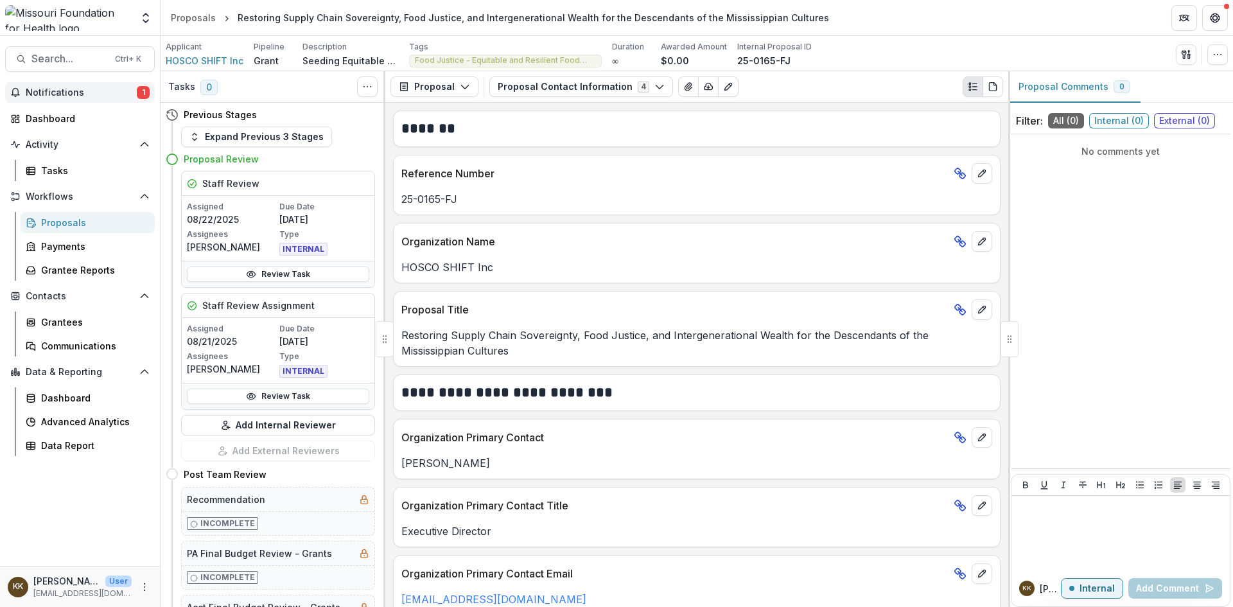
click at [64, 93] on span "Notifications" at bounding box center [81, 92] width 111 height 11
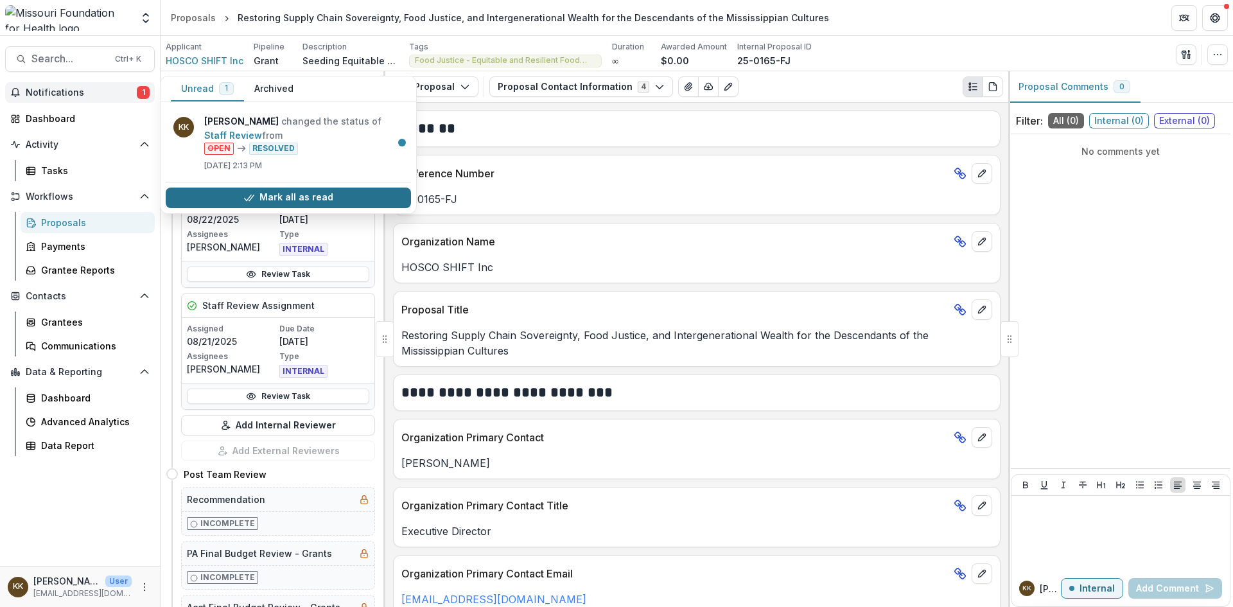
click at [270, 197] on button "Mark all as read" at bounding box center [288, 197] width 245 height 21
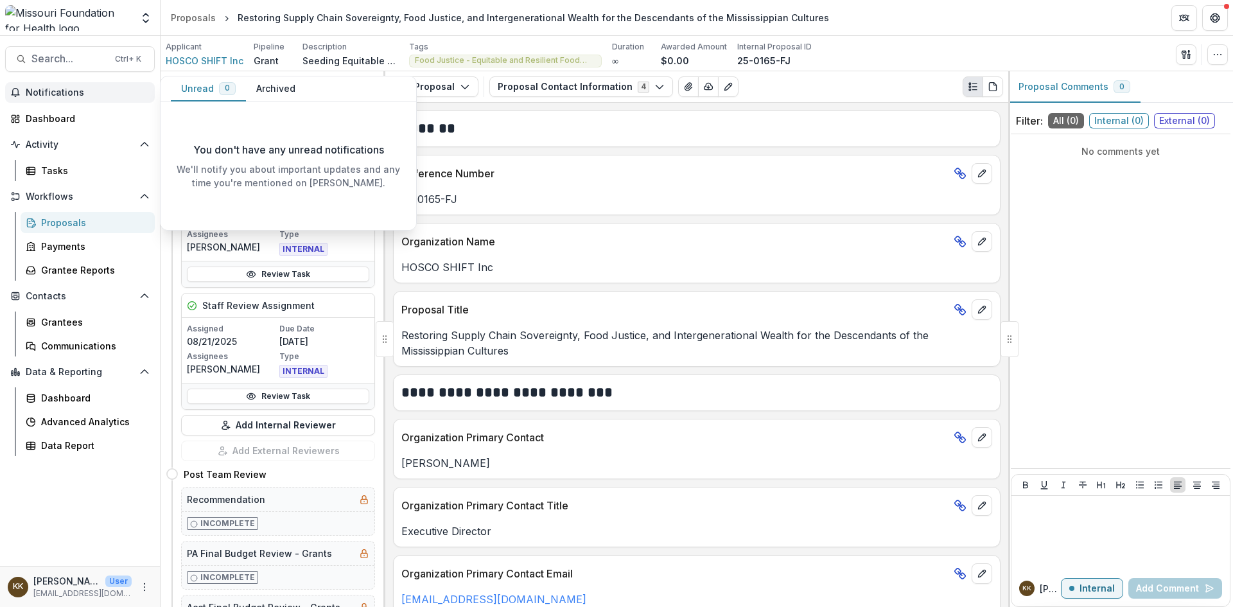
click at [49, 87] on span "Notifications" at bounding box center [88, 92] width 124 height 11
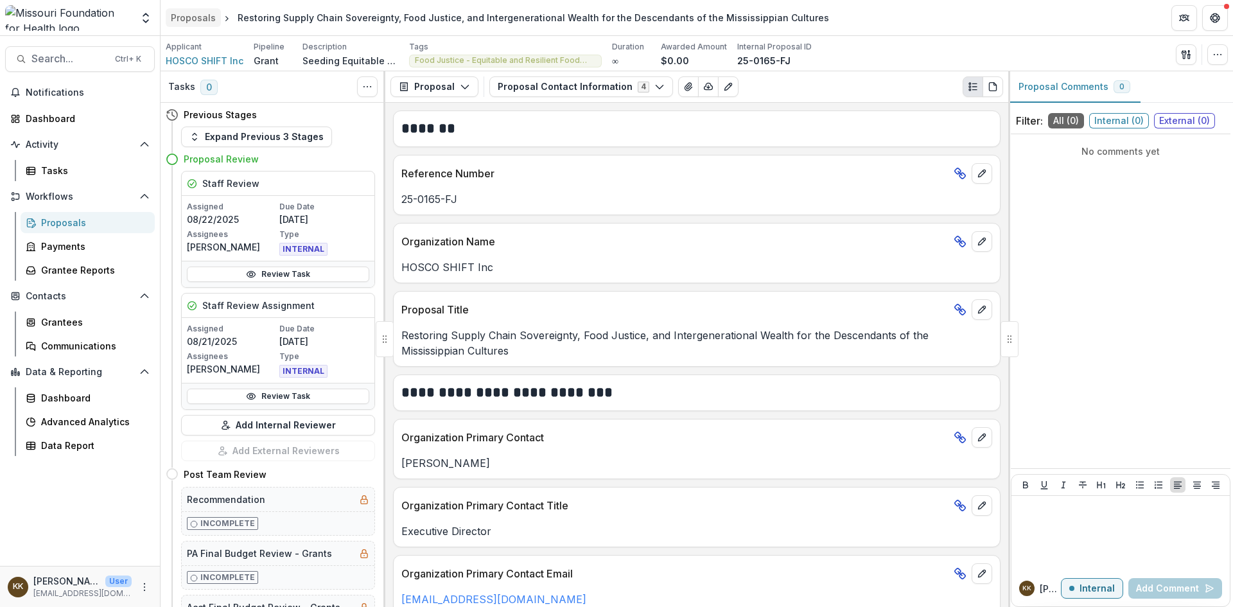
click at [193, 17] on div "Proposals" at bounding box center [193, 17] width 45 height 13
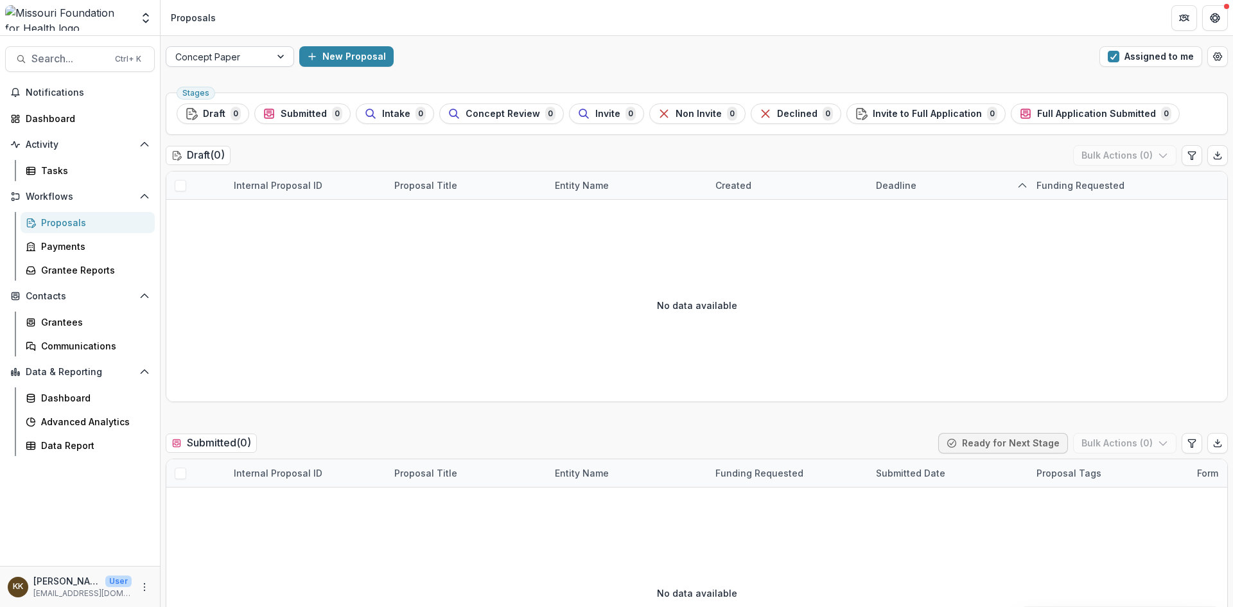
click at [250, 53] on div at bounding box center [218, 57] width 86 height 16
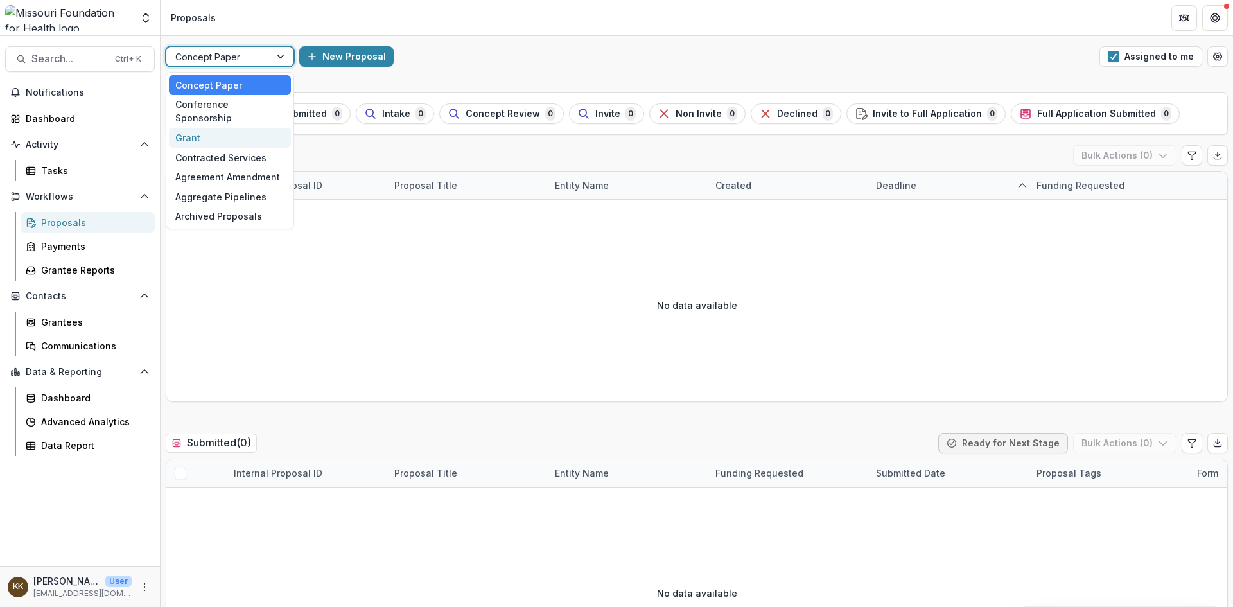
click at [195, 128] on div "Grant" at bounding box center [230, 138] width 122 height 20
